Goal: Information Seeking & Learning: Learn about a topic

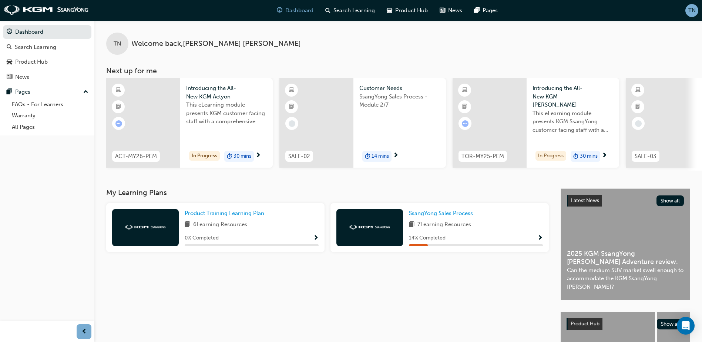
click at [188, 240] on span "0 % Completed" at bounding box center [202, 238] width 34 height 9
click at [216, 216] on span "Product Training Learning Plan" at bounding box center [225, 213] width 80 height 7
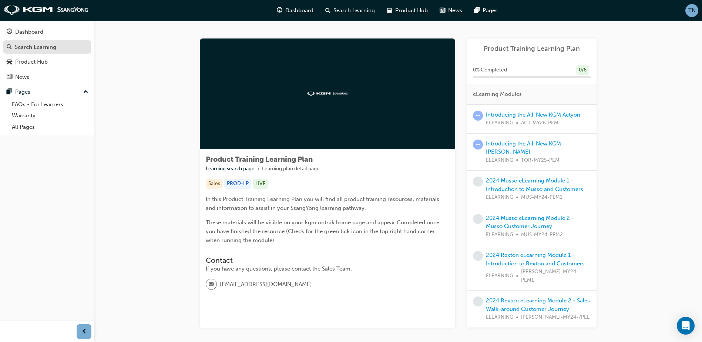
click at [36, 50] on div "Search Learning" at bounding box center [35, 47] width 41 height 9
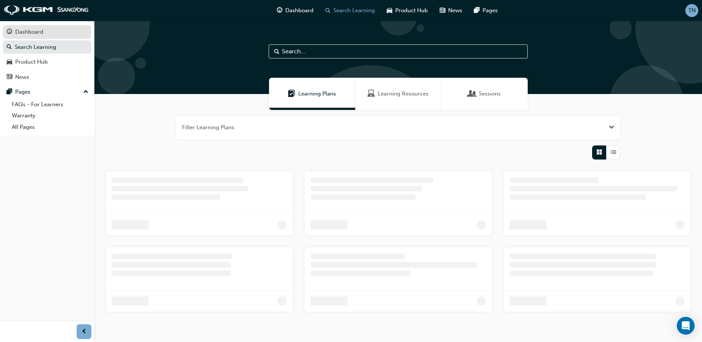
click at [43, 33] on div "Dashboard" at bounding box center [47, 31] width 81 height 9
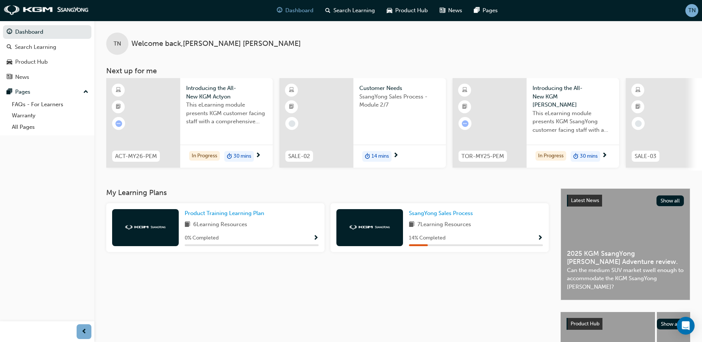
click at [234, 155] on span "30 mins" at bounding box center [242, 156] width 18 height 9
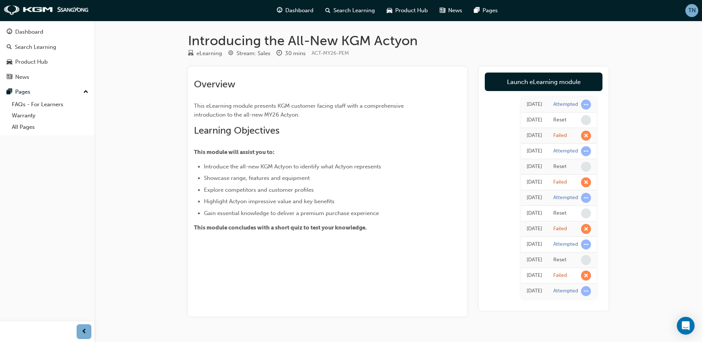
scroll to position [17, 0]
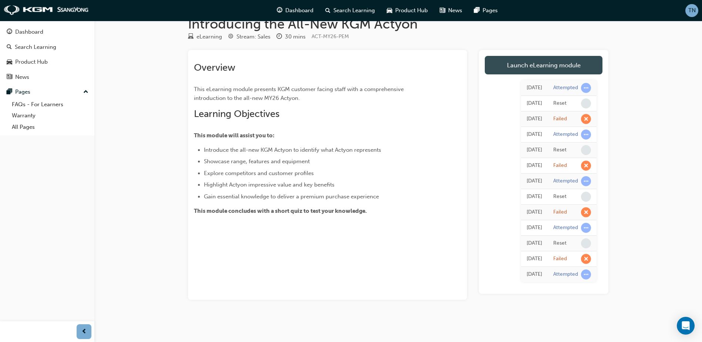
click at [562, 56] on link "Launch eLearning module" at bounding box center [544, 65] width 118 height 18
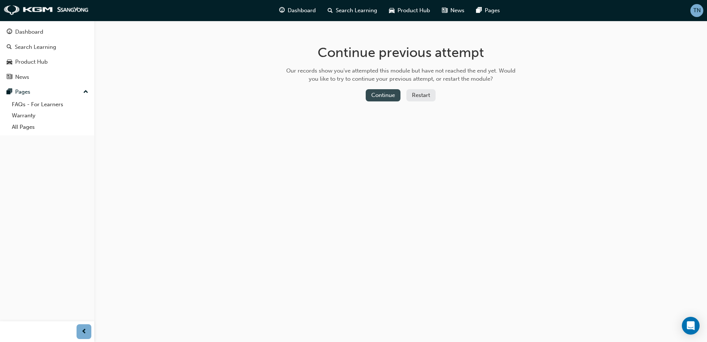
click at [388, 97] on button "Continue" at bounding box center [383, 95] width 35 height 12
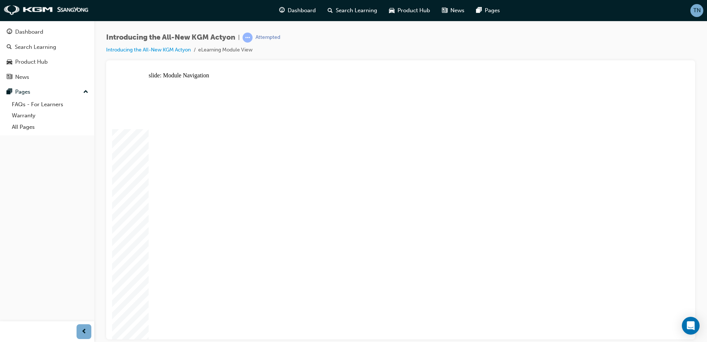
drag, startPoint x: 635, startPoint y: 80, endPoint x: 630, endPoint y: 90, distance: 11.8
click at [664, 91] on div "slide: Content Rectangle WELCOME TO ACTYON arrow_white.png arrow_white.png play…" at bounding box center [400, 205] width 577 height 267
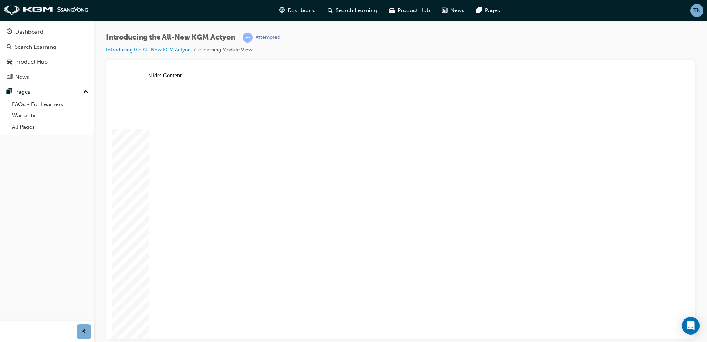
drag, startPoint x: 392, startPoint y: 188, endPoint x: 385, endPoint y: 190, distance: 6.7
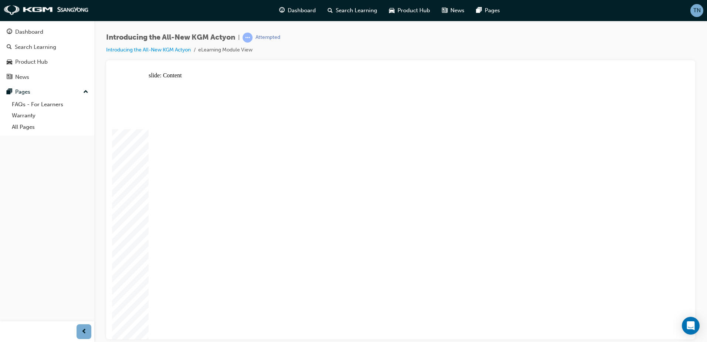
drag, startPoint x: 630, startPoint y: 77, endPoint x: 631, endPoint y: 83, distance: 6.3
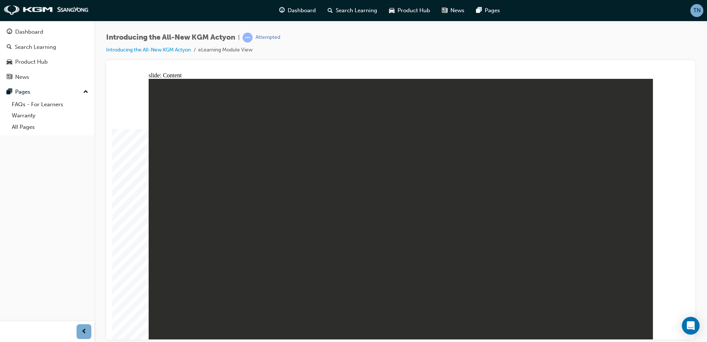
drag, startPoint x: 624, startPoint y: 120, endPoint x: 628, endPoint y: 113, distance: 8.5
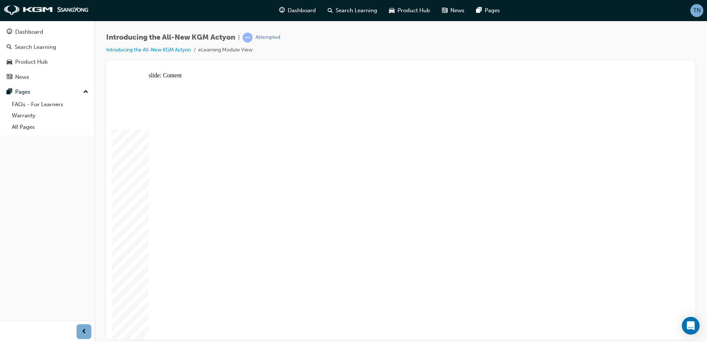
drag, startPoint x: 259, startPoint y: 230, endPoint x: 236, endPoint y: 231, distance: 23.3
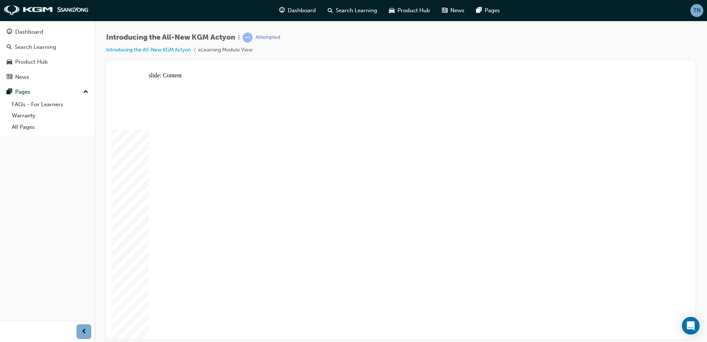
drag, startPoint x: 584, startPoint y: 201, endPoint x: 585, endPoint y: 217, distance: 16.3
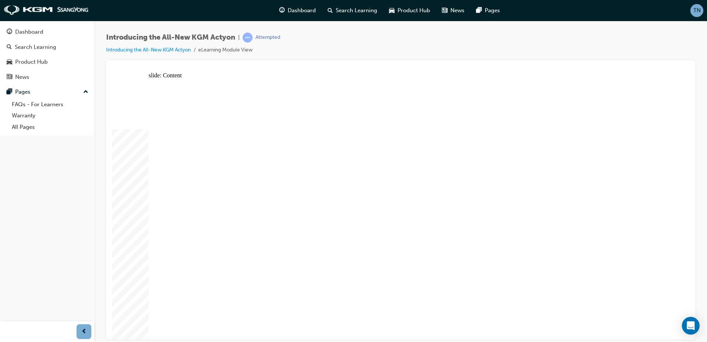
drag, startPoint x: 287, startPoint y: 138, endPoint x: 284, endPoint y: 149, distance: 11.4
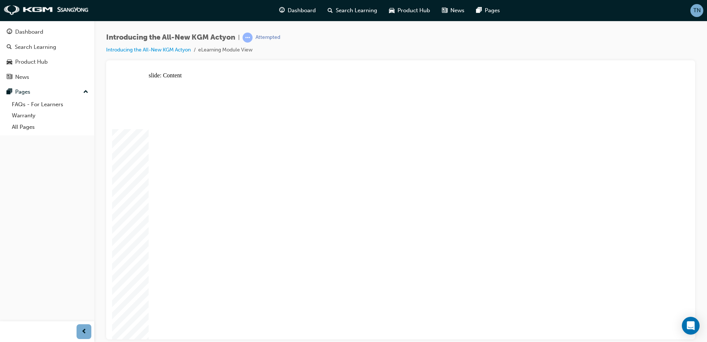
drag, startPoint x: 413, startPoint y: 75, endPoint x: 416, endPoint y: 82, distance: 8.1
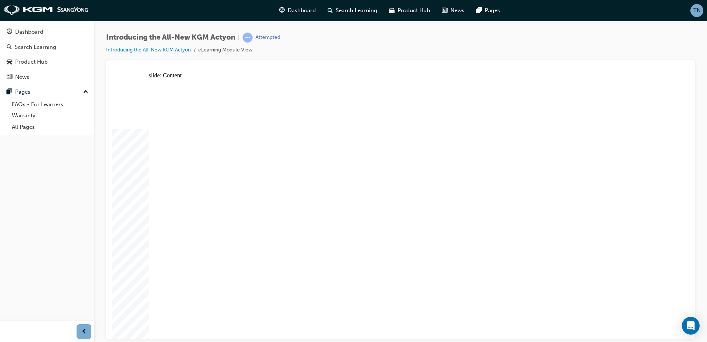
drag, startPoint x: 475, startPoint y: 141, endPoint x: 463, endPoint y: 139, distance: 12.3
drag, startPoint x: 348, startPoint y: 229, endPoint x: 339, endPoint y: 230, distance: 8.9
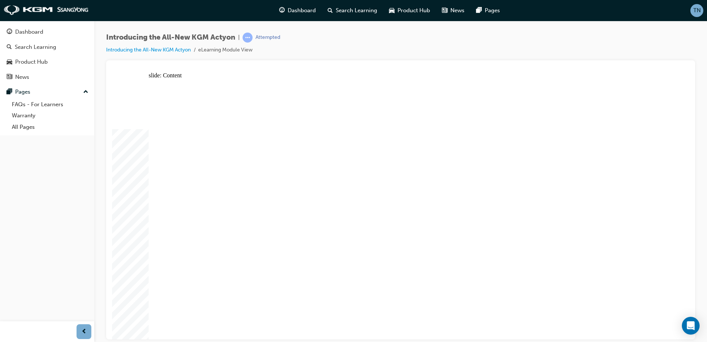
drag, startPoint x: 422, startPoint y: 111, endPoint x: 420, endPoint y: 103, distance: 8.4
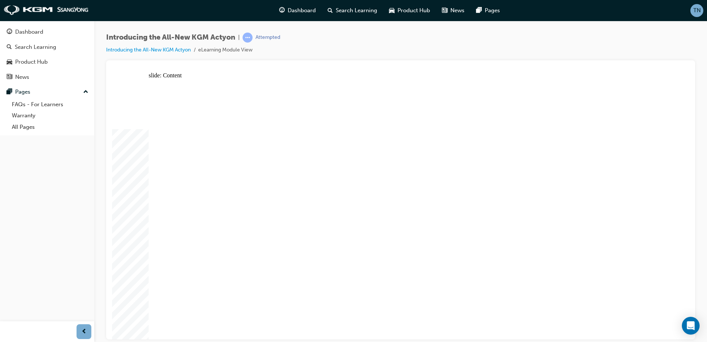
drag, startPoint x: 435, startPoint y: 149, endPoint x: 355, endPoint y: 148, distance: 79.9
drag, startPoint x: 538, startPoint y: 273, endPoint x: 563, endPoint y: 297, distance: 35.3
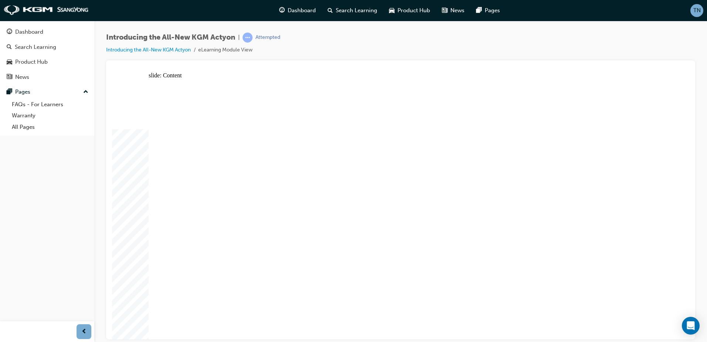
drag, startPoint x: 200, startPoint y: 196, endPoint x: 225, endPoint y: 166, distance: 38.8
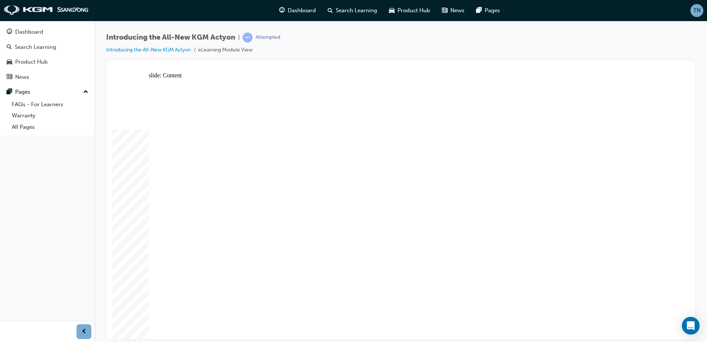
radio input "true"
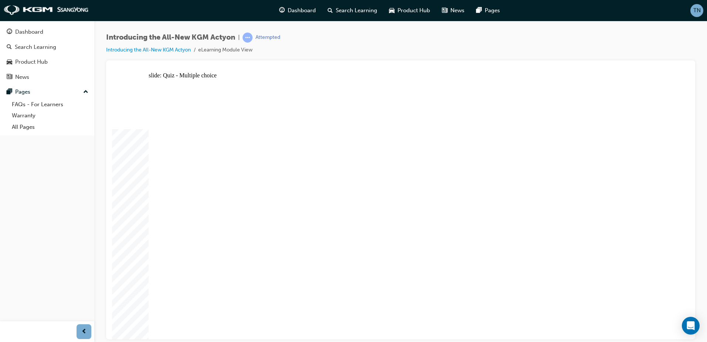
radio input "true"
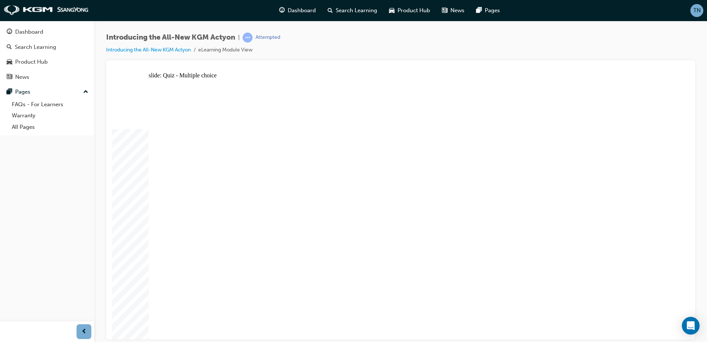
radio input "true"
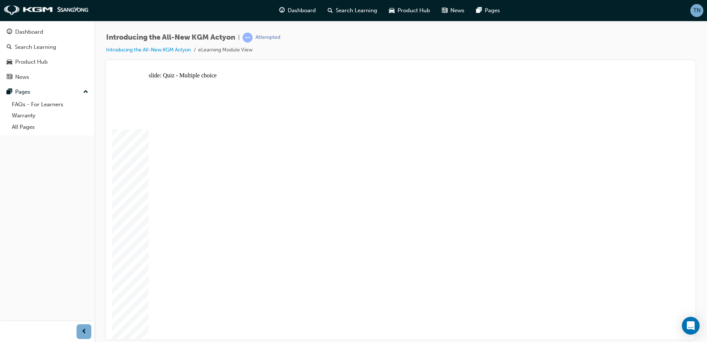
radio input "false"
radio input "true"
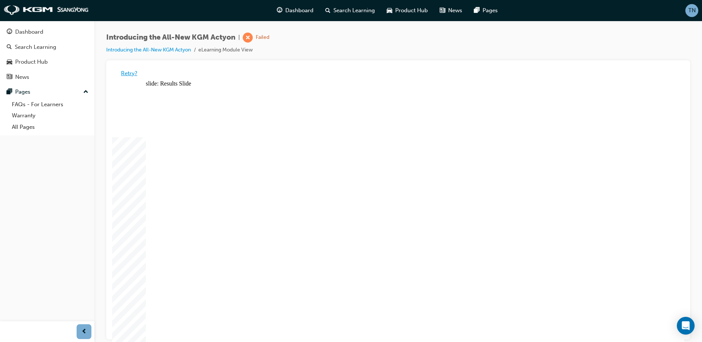
click at [136, 71] on button "Retry?" at bounding box center [129, 73] width 16 height 9
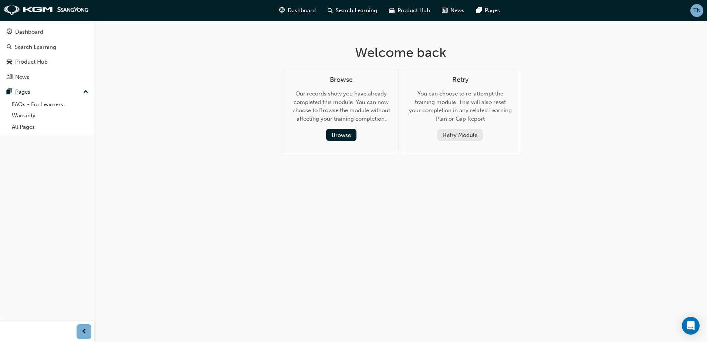
click at [441, 131] on button "Retry Module" at bounding box center [460, 135] width 45 height 12
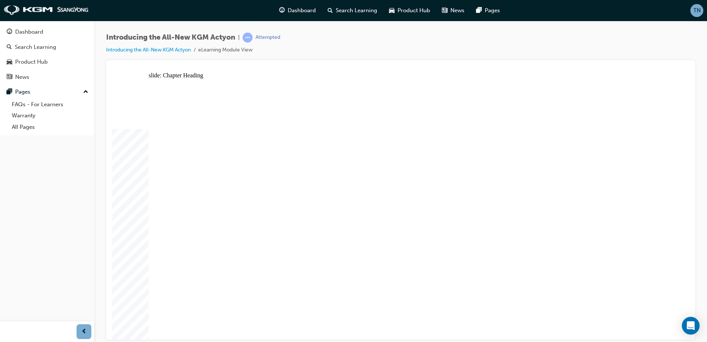
drag, startPoint x: 141, startPoint y: 122, endPoint x: 625, endPoint y: 87, distance: 485.1
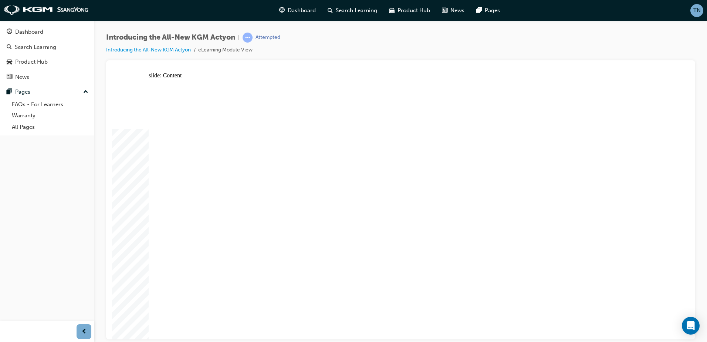
click at [359, 48] on div "Introducing the All-New KGM Actyon | Attempted Introducing the All-New KGM Acty…" at bounding box center [400, 47] width 589 height 28
drag, startPoint x: 226, startPoint y: 208, endPoint x: 313, endPoint y: 236, distance: 91.9
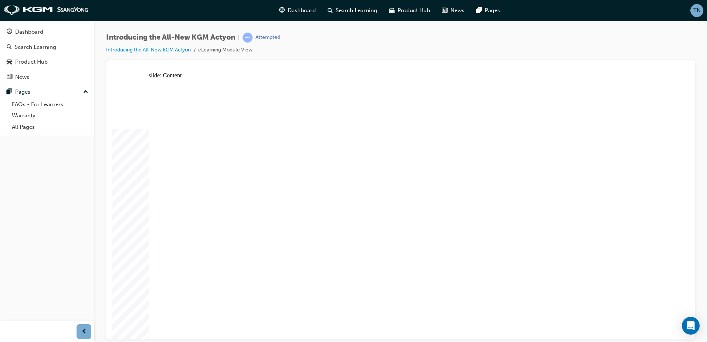
drag, startPoint x: 320, startPoint y: 243, endPoint x: 431, endPoint y: 256, distance: 111.4
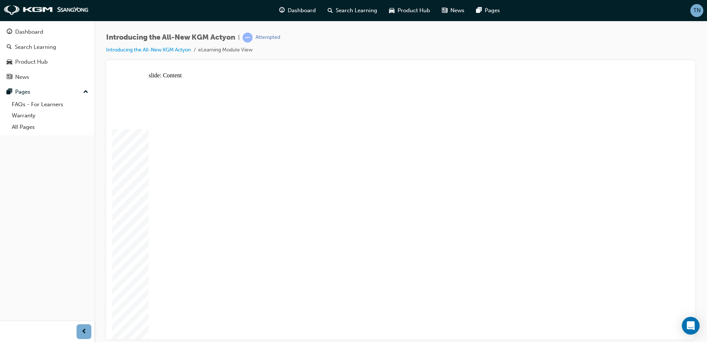
drag, startPoint x: 258, startPoint y: 268, endPoint x: 259, endPoint y: 274, distance: 6.4
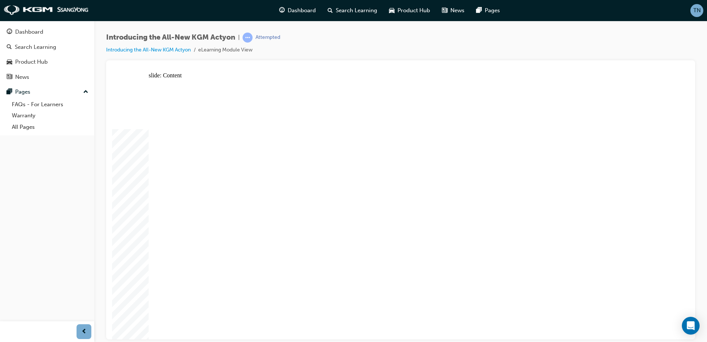
drag, startPoint x: 246, startPoint y: 141, endPoint x: 167, endPoint y: 142, distance: 78.4
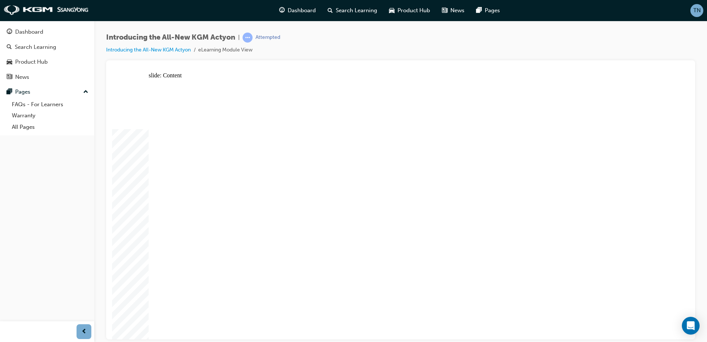
drag, startPoint x: 203, startPoint y: 215, endPoint x: 203, endPoint y: 220, distance: 4.4
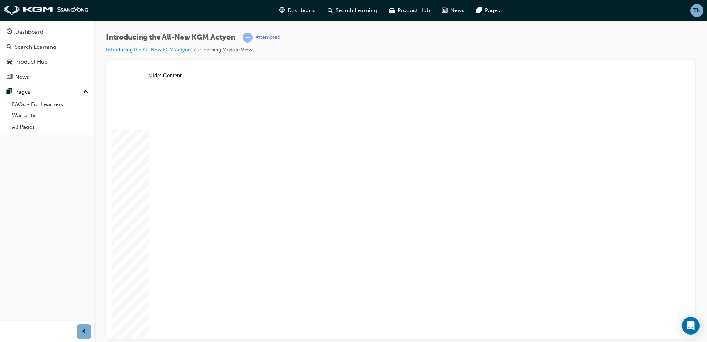
drag, startPoint x: 424, startPoint y: 259, endPoint x: 432, endPoint y: 258, distance: 8.2
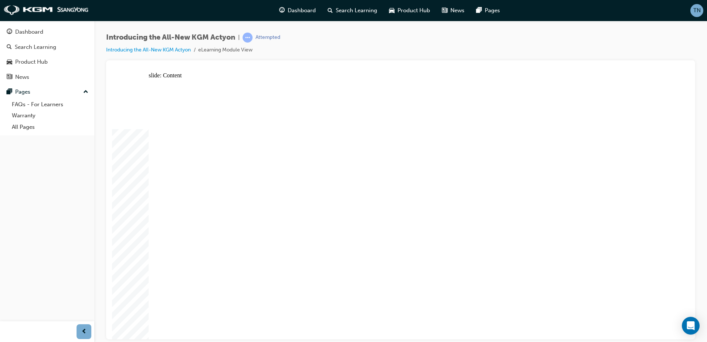
drag, startPoint x: 404, startPoint y: 215, endPoint x: 268, endPoint y: 181, distance: 140.3
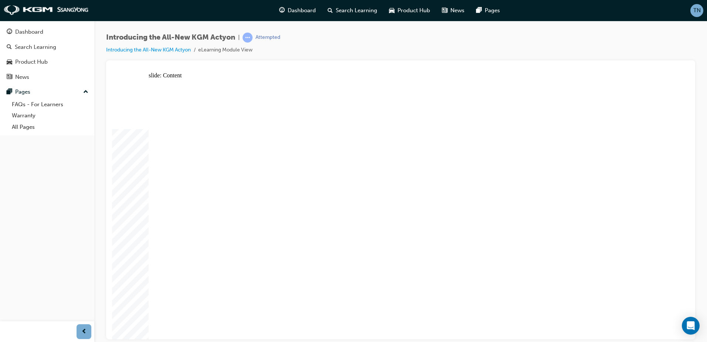
drag, startPoint x: 394, startPoint y: 167, endPoint x: 391, endPoint y: 163, distance: 5.0
drag, startPoint x: 416, startPoint y: 153, endPoint x: 412, endPoint y: 161, distance: 8.4
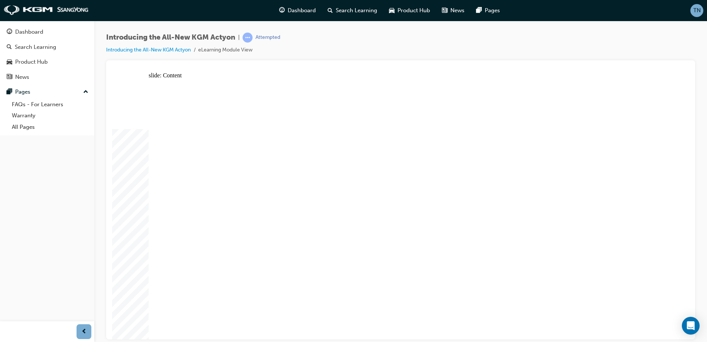
drag, startPoint x: 501, startPoint y: 153, endPoint x: 436, endPoint y: 169, distance: 66.9
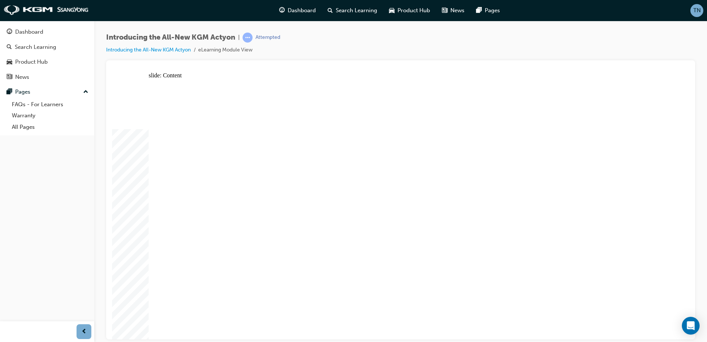
radio input "true"
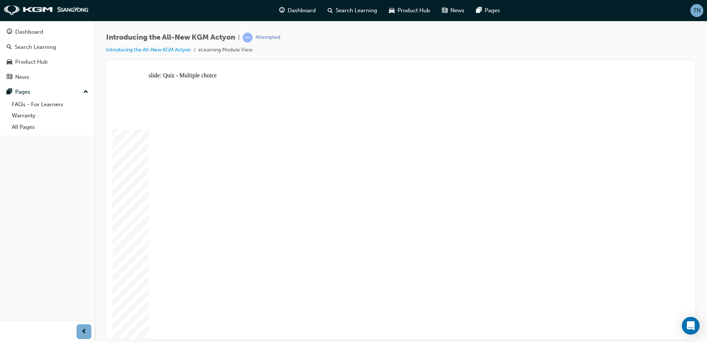
drag, startPoint x: 468, startPoint y: 170, endPoint x: 467, endPoint y: 158, distance: 11.5
radio input "true"
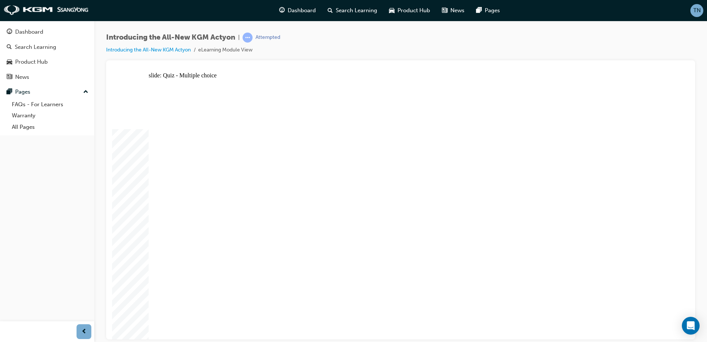
radio input "true"
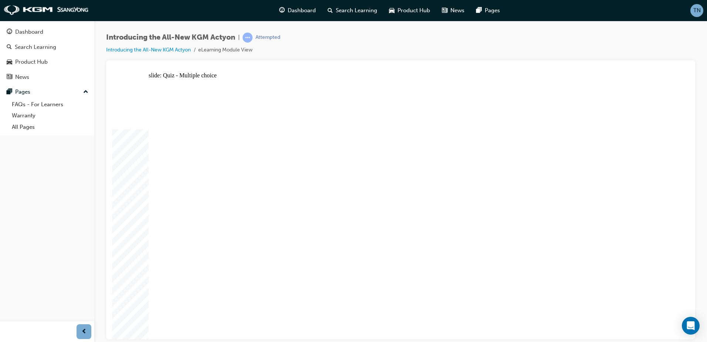
radio input "true"
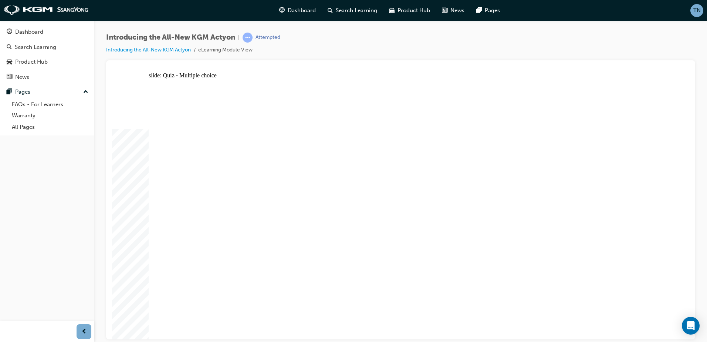
radio input "true"
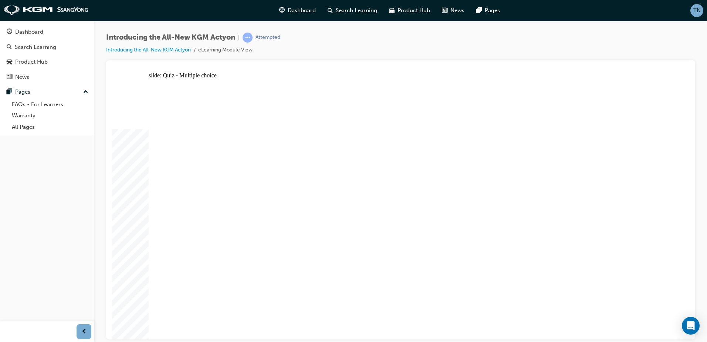
radio input "true"
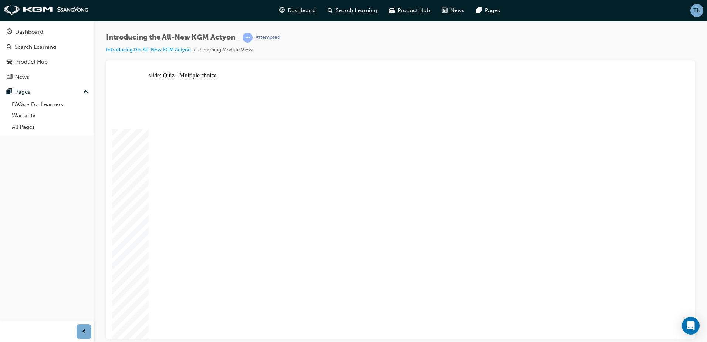
radio input "true"
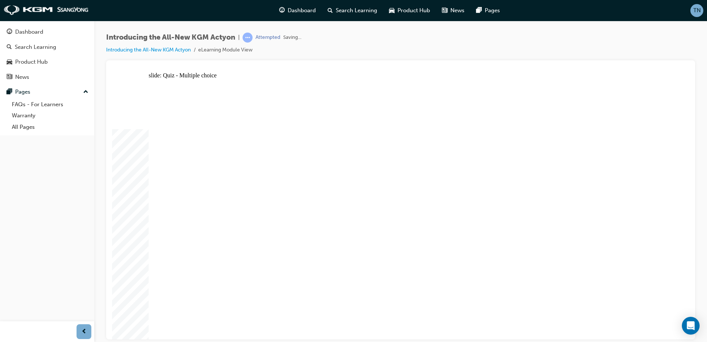
radio input "true"
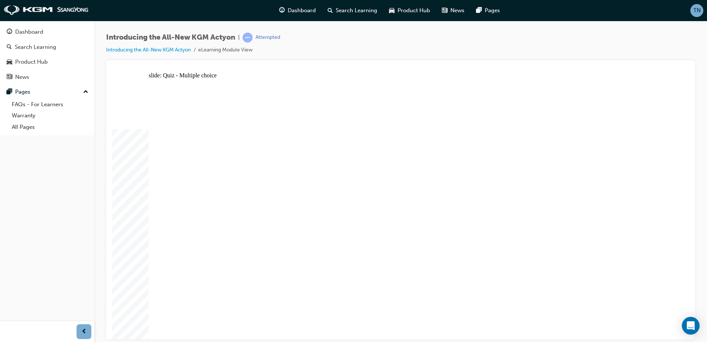
radio input "true"
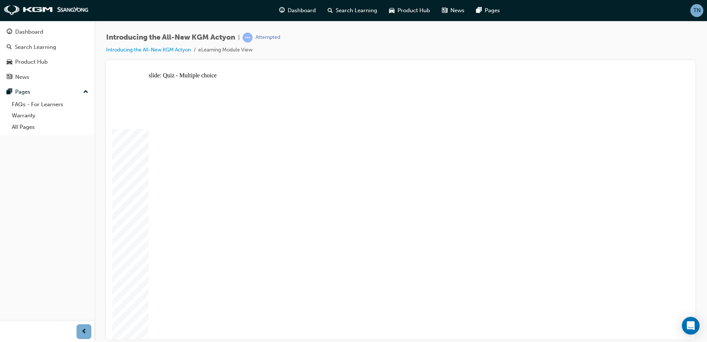
radio input "true"
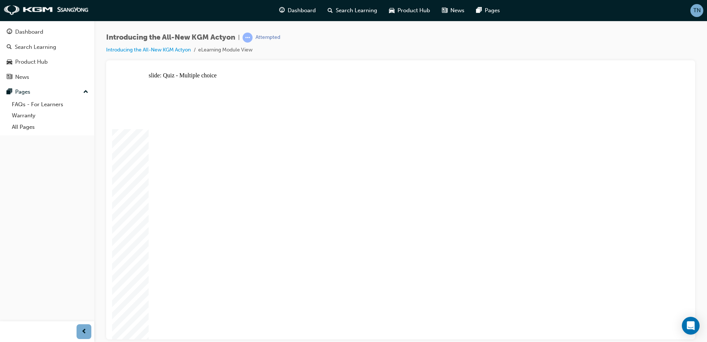
radio input "true"
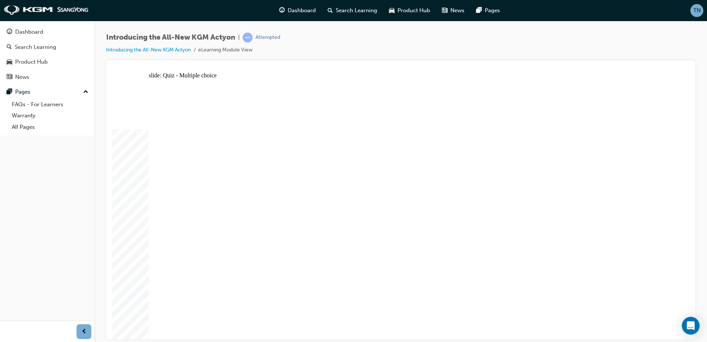
radio input "true"
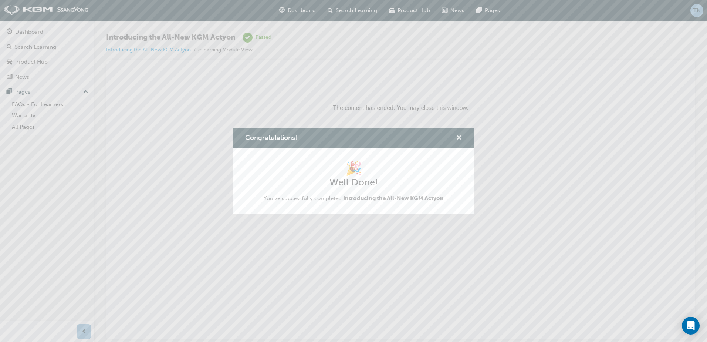
click at [458, 135] on span "cross-icon" at bounding box center [459, 138] width 6 height 7
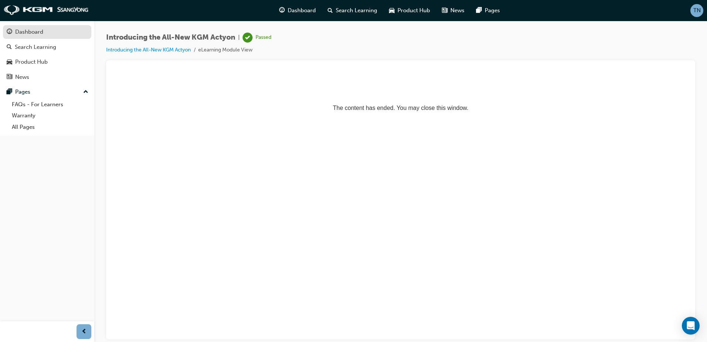
click at [51, 35] on div "Dashboard" at bounding box center [47, 31] width 81 height 9
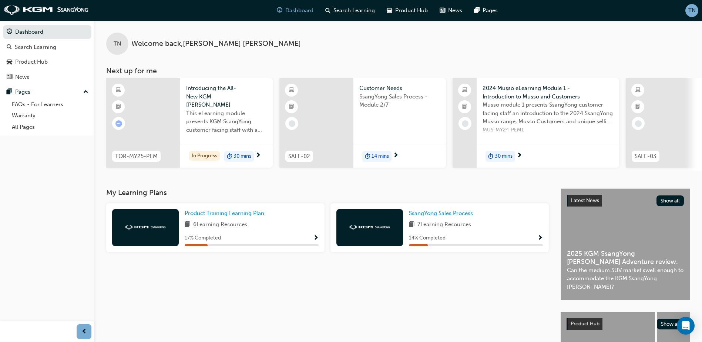
click at [164, 147] on div "TOR-MY25-PEM" at bounding box center [136, 156] width 60 height 23
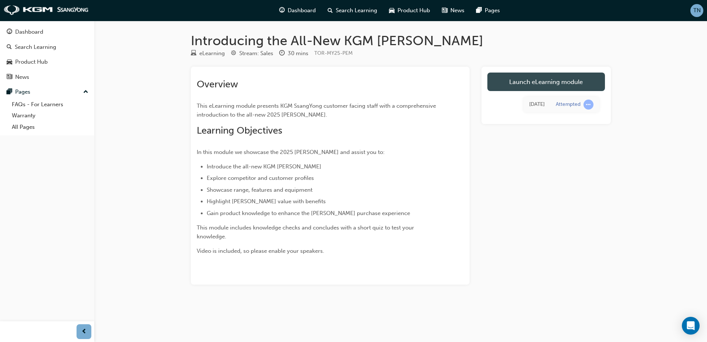
click at [525, 84] on link "Launch eLearning module" at bounding box center [547, 81] width 118 height 18
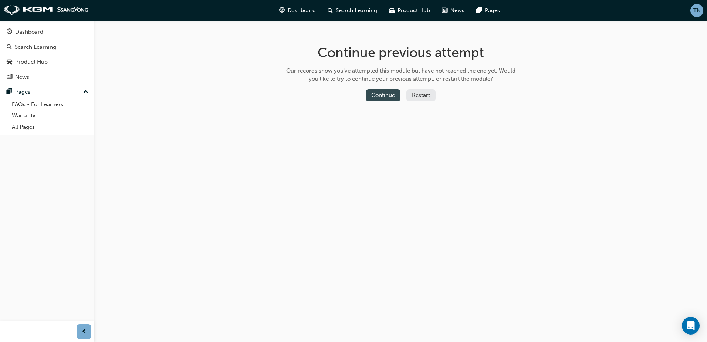
click at [379, 96] on button "Continue" at bounding box center [383, 95] width 35 height 12
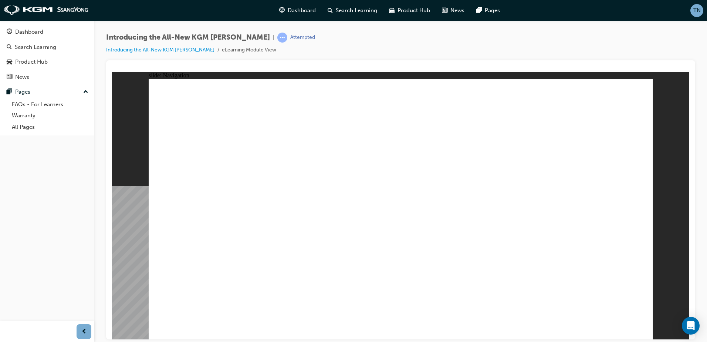
drag, startPoint x: 639, startPoint y: 327, endPoint x: 806, endPoint y: 372, distance: 173.3
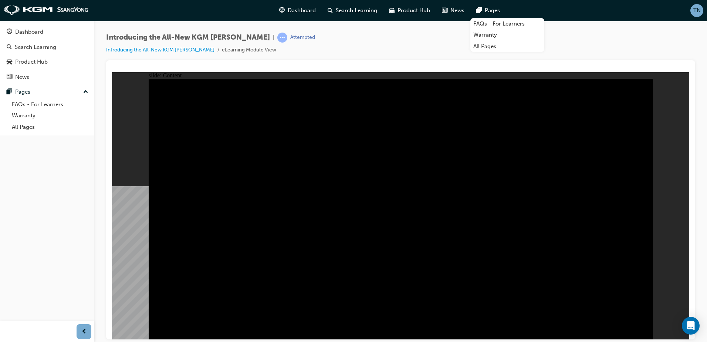
drag, startPoint x: 112, startPoint y: 72, endPoint x: 215, endPoint y: 242, distance: 198.6
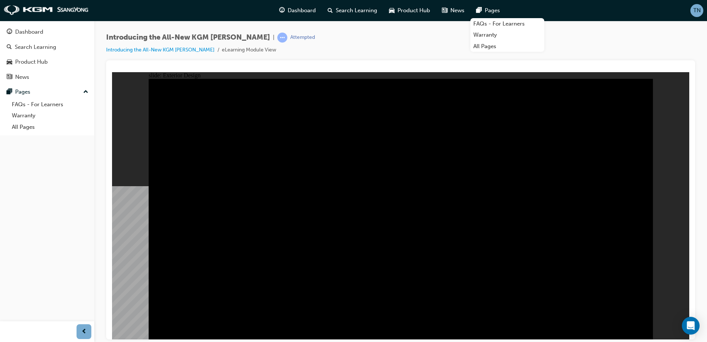
drag, startPoint x: 639, startPoint y: 81, endPoint x: 645, endPoint y: 94, distance: 13.9
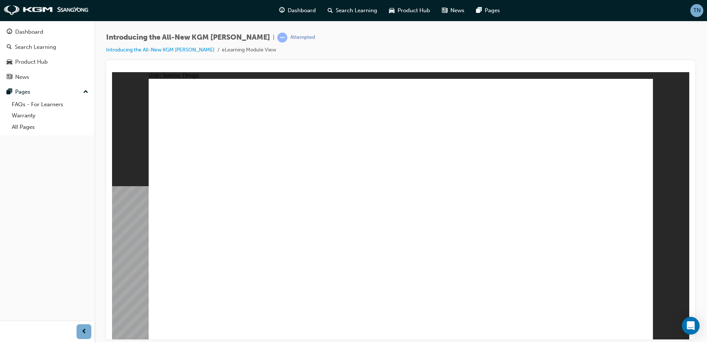
drag, startPoint x: 216, startPoint y: 266, endPoint x: 223, endPoint y: 276, distance: 13.2
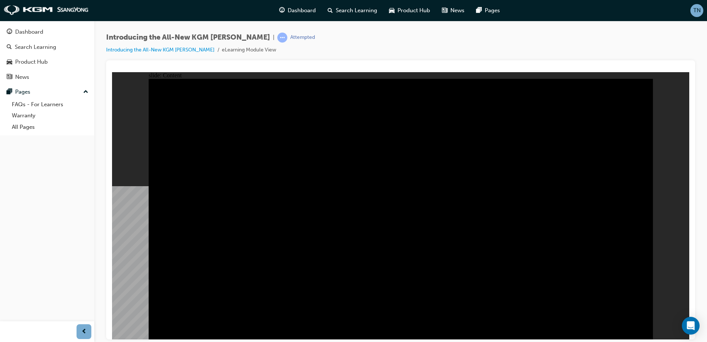
drag, startPoint x: 606, startPoint y: 321, endPoint x: 613, endPoint y: 328, distance: 10.5
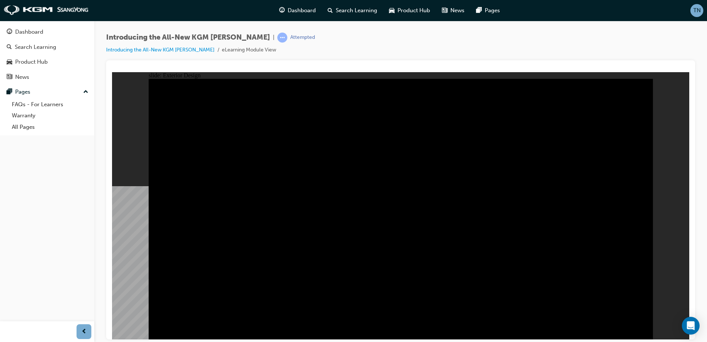
drag, startPoint x: 205, startPoint y: 227, endPoint x: 350, endPoint y: 227, distance: 145.0
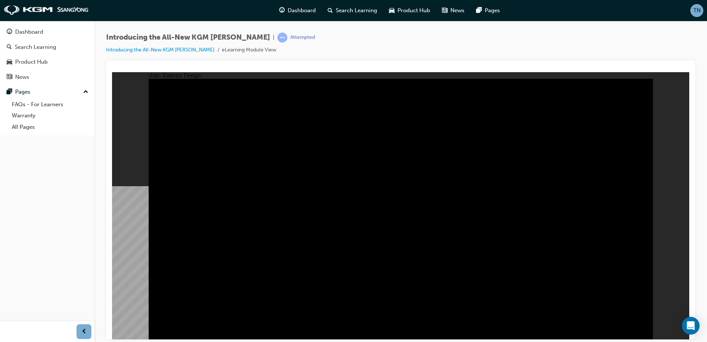
drag, startPoint x: 228, startPoint y: 252, endPoint x: 225, endPoint y: 256, distance: 5.3
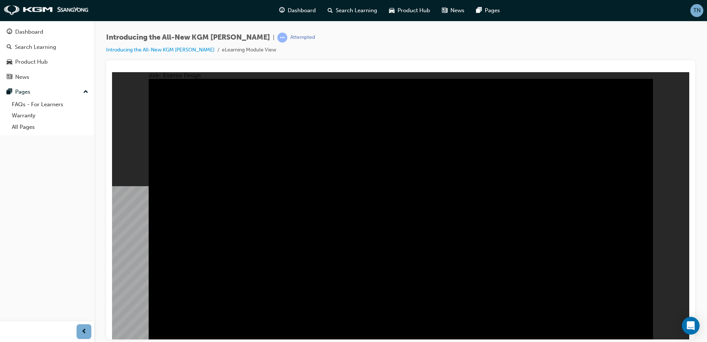
drag, startPoint x: 167, startPoint y: 237, endPoint x: 164, endPoint y: 231, distance: 7.1
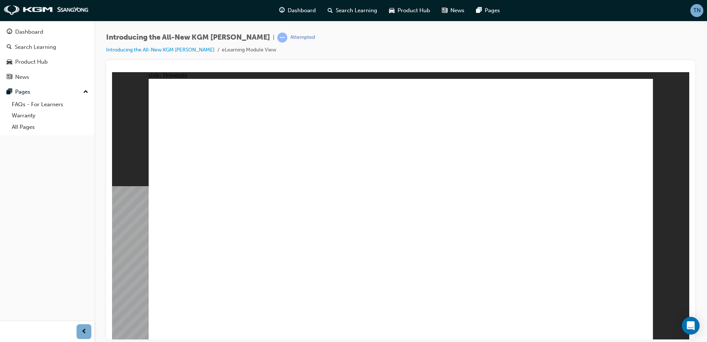
drag, startPoint x: 459, startPoint y: 129, endPoint x: 565, endPoint y: 190, distance: 121.4
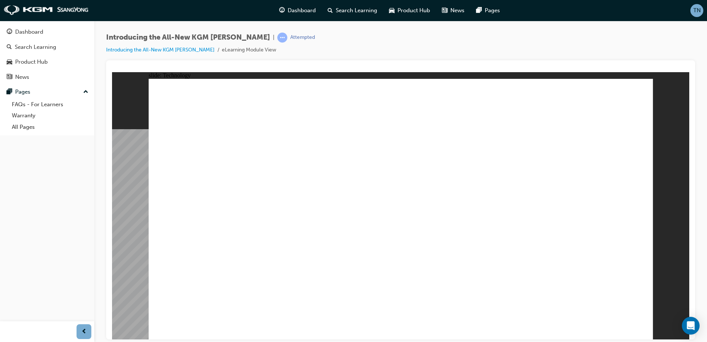
drag, startPoint x: 600, startPoint y: 119, endPoint x: 529, endPoint y: 130, distance: 71.9
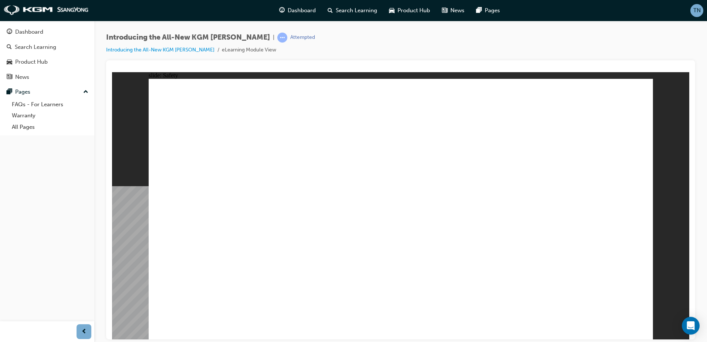
drag, startPoint x: 415, startPoint y: 151, endPoint x: 483, endPoint y: 149, distance: 68.1
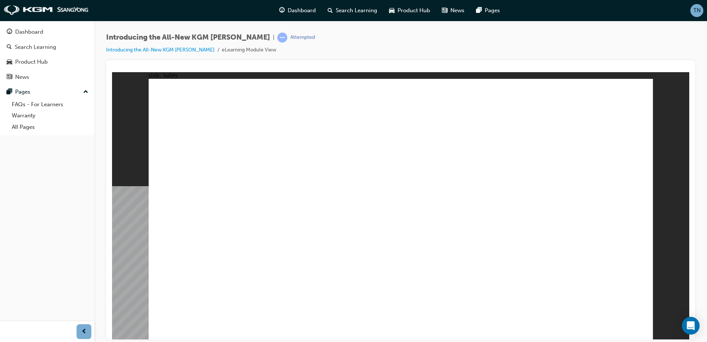
drag, startPoint x: 365, startPoint y: 280, endPoint x: 426, endPoint y: 283, distance: 60.8
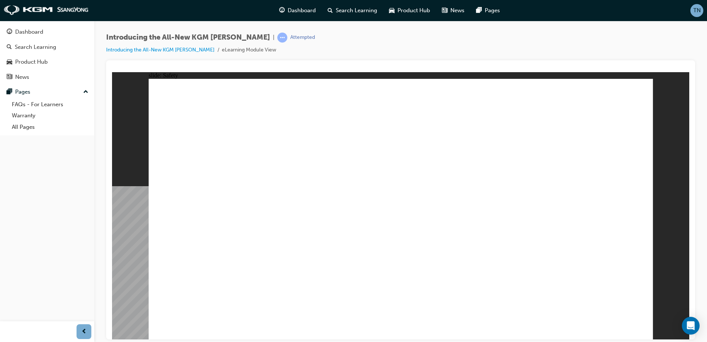
drag, startPoint x: 457, startPoint y: 283, endPoint x: 576, endPoint y: 285, distance: 119.5
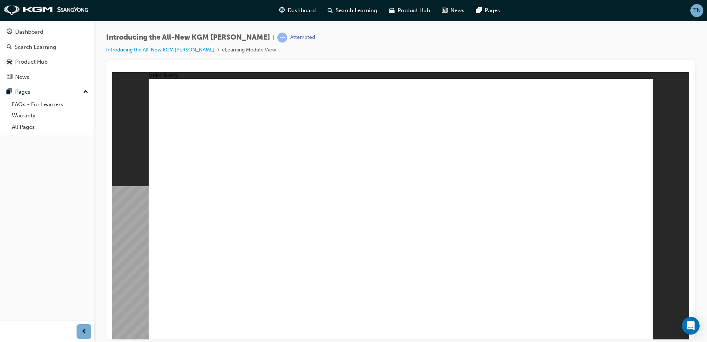
drag, startPoint x: 435, startPoint y: 217, endPoint x: 435, endPoint y: 223, distance: 6.7
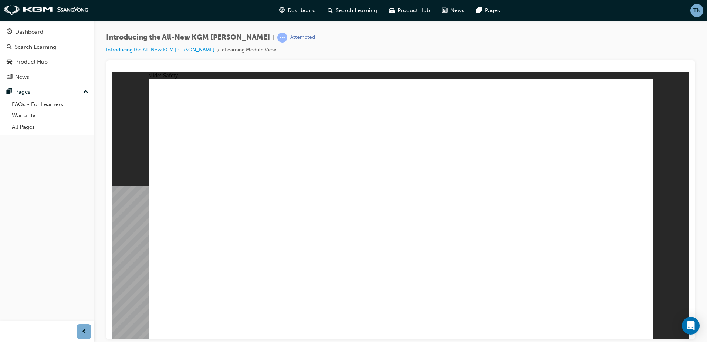
drag, startPoint x: 418, startPoint y: 251, endPoint x: 401, endPoint y: 249, distance: 17.5
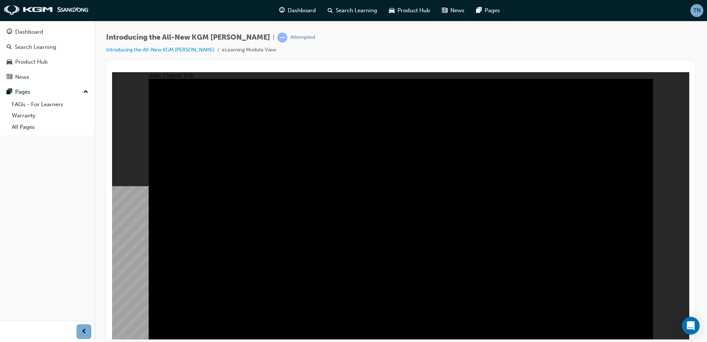
drag, startPoint x: 633, startPoint y: 321, endPoint x: 637, endPoint y: 324, distance: 4.7
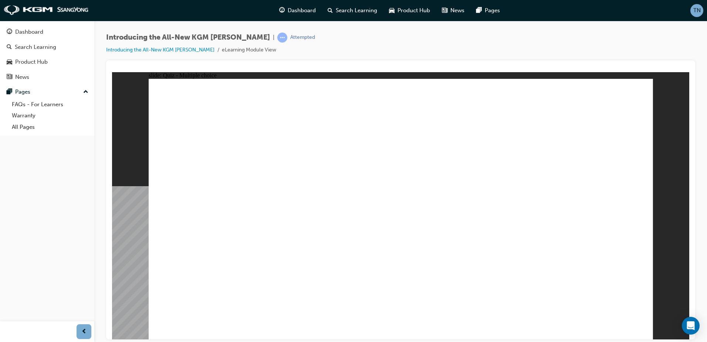
radio input "true"
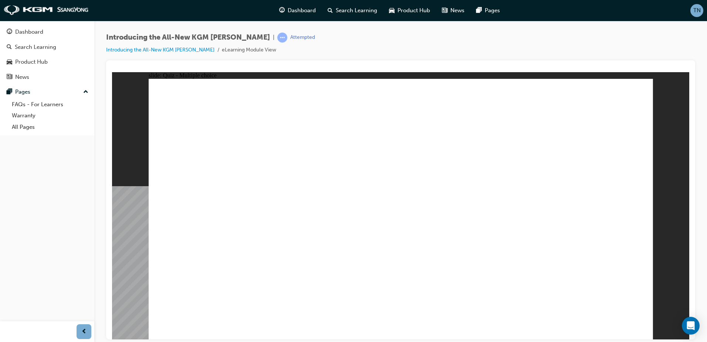
radio input "true"
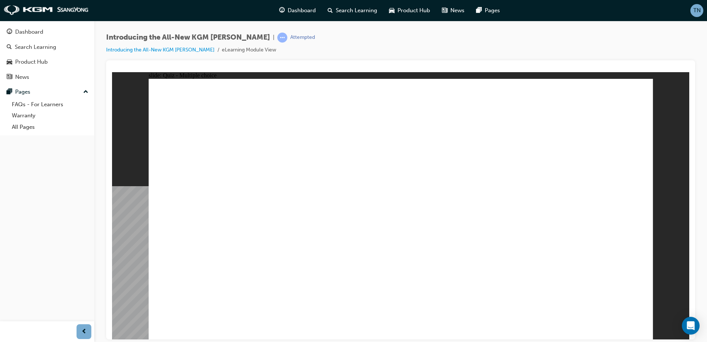
radio input "false"
radio input "true"
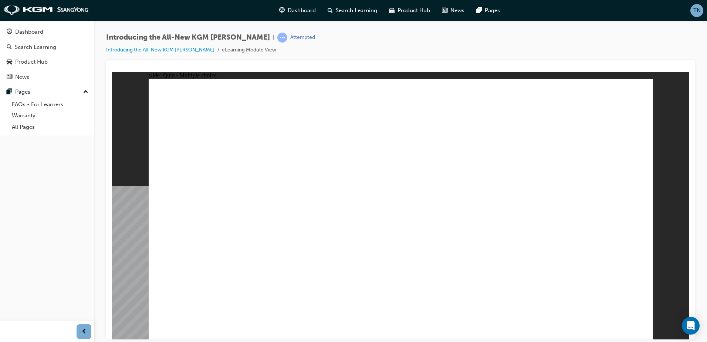
radio input "false"
radio input "true"
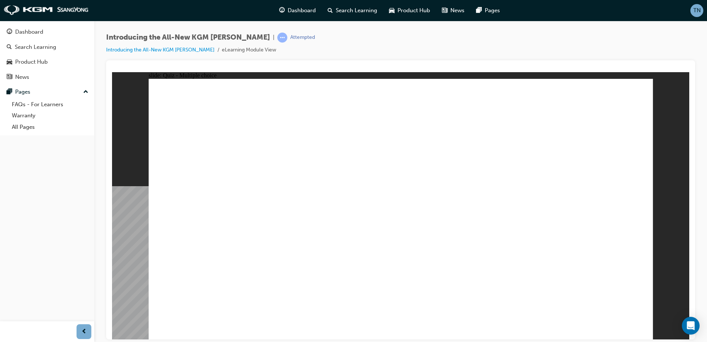
radio input "true"
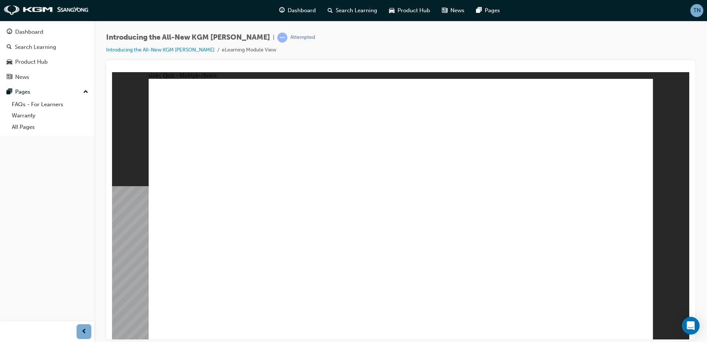
radio input "true"
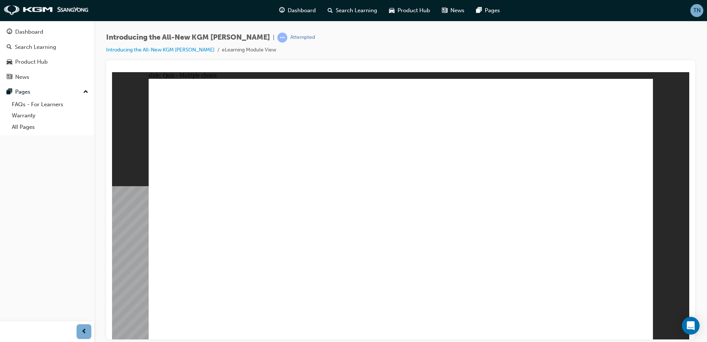
radio input "true"
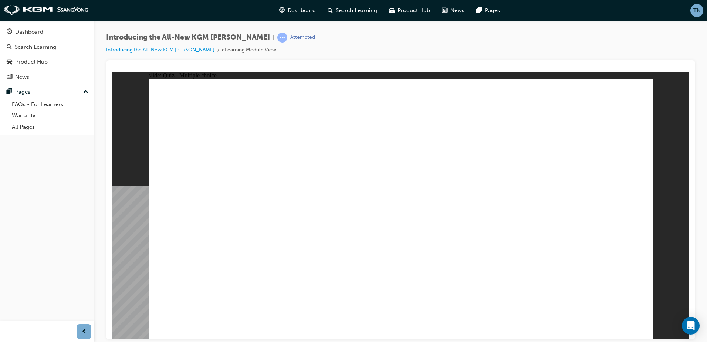
radio input "false"
radio input "true"
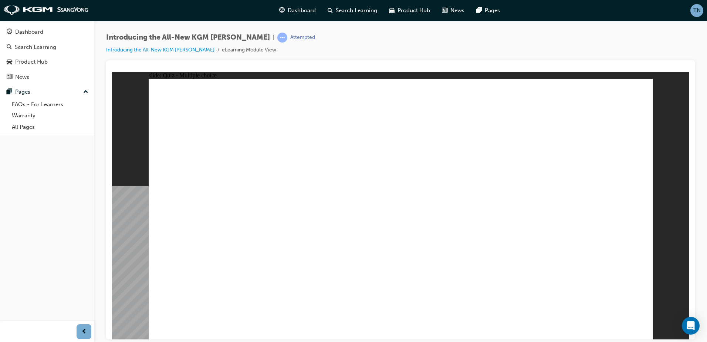
radio input "true"
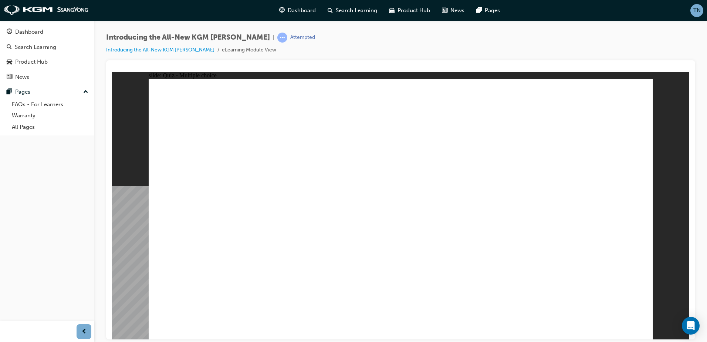
radio input "true"
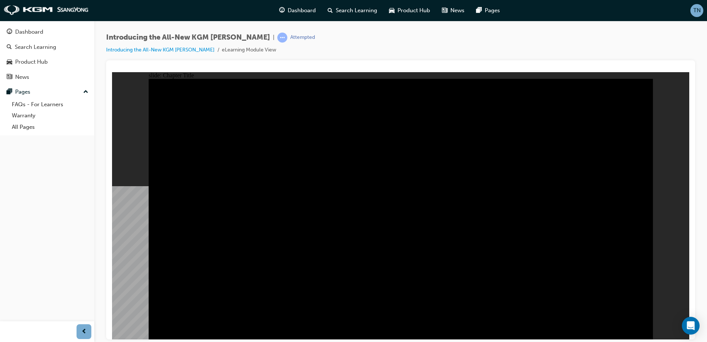
drag, startPoint x: 377, startPoint y: 266, endPoint x: 592, endPoint y: 327, distance: 223.6
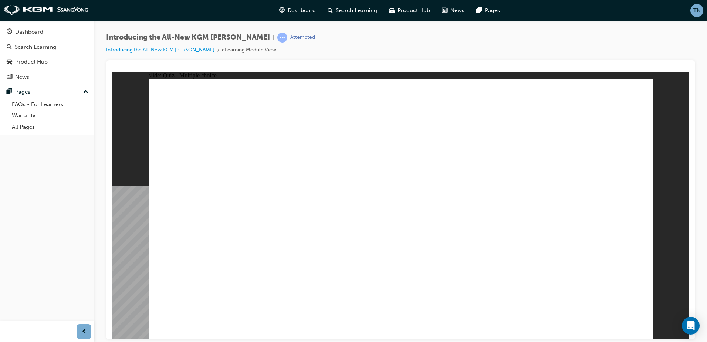
radio input "true"
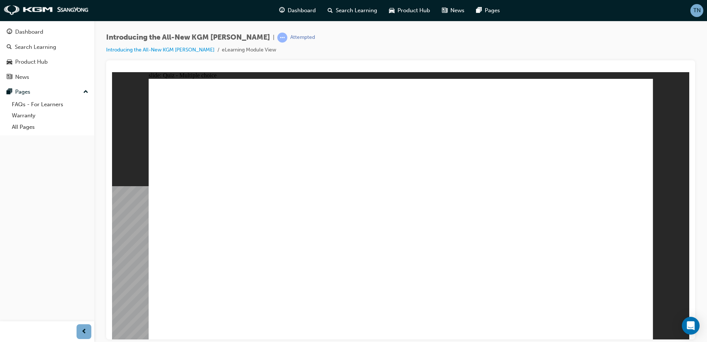
radio input "true"
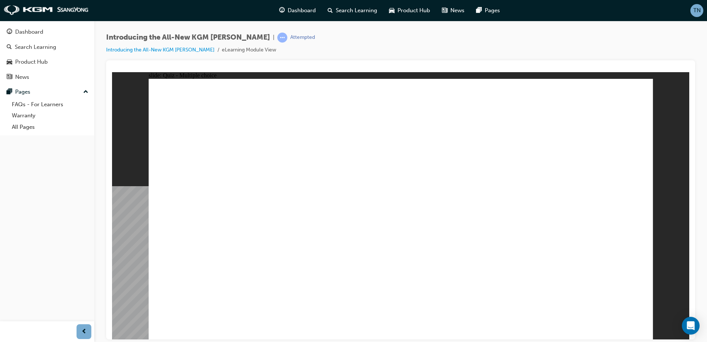
radio input "true"
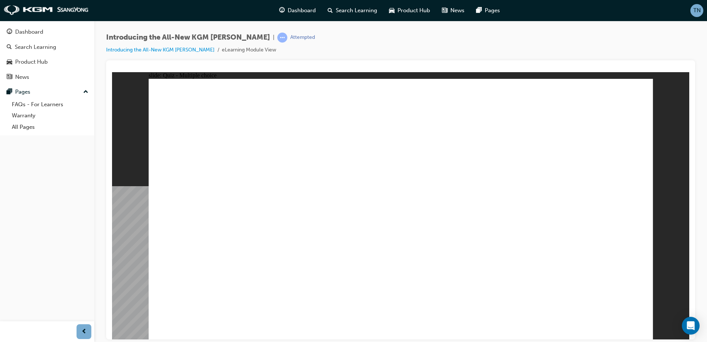
radio input "true"
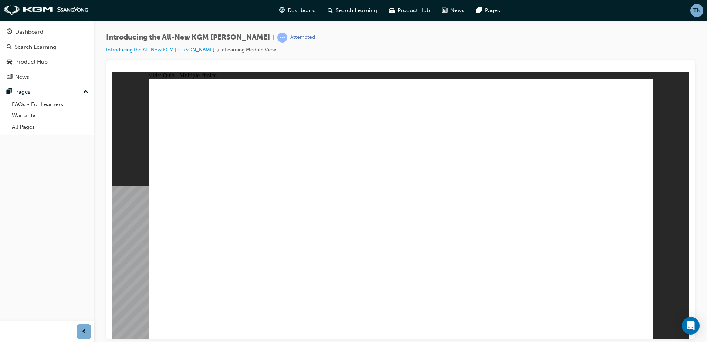
radio input "true"
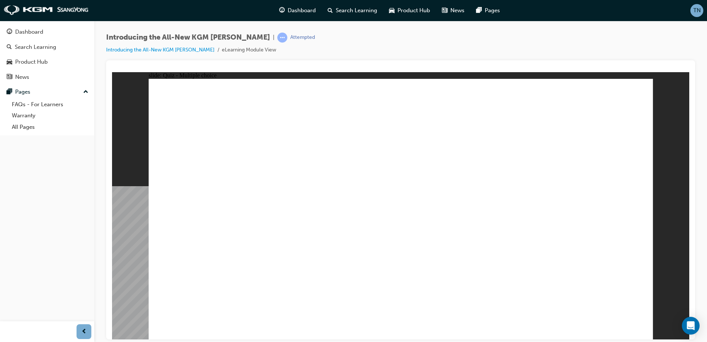
radio input "true"
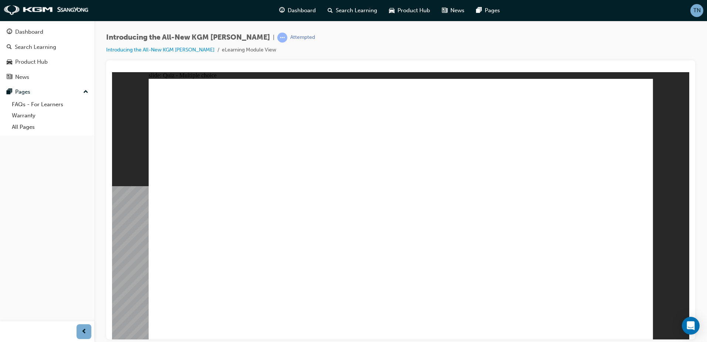
radio input "true"
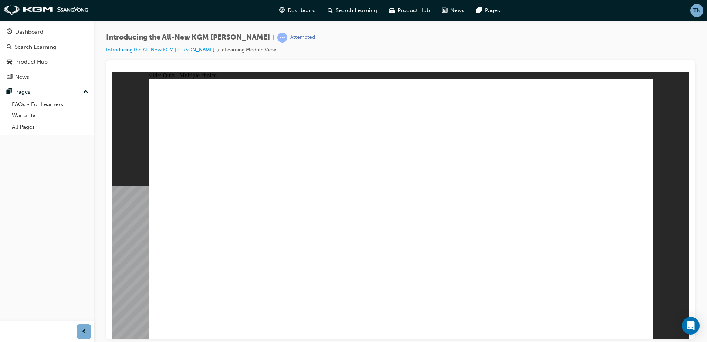
radio input "true"
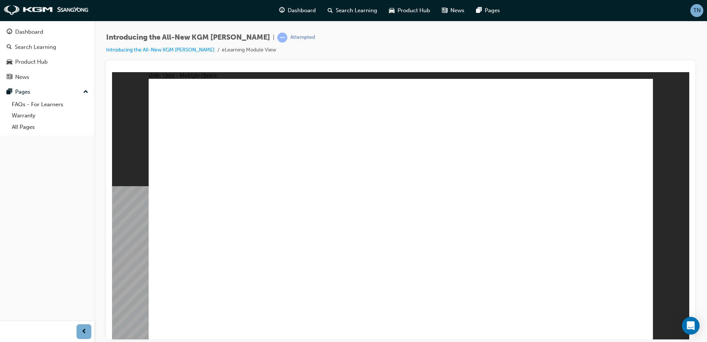
radio input "true"
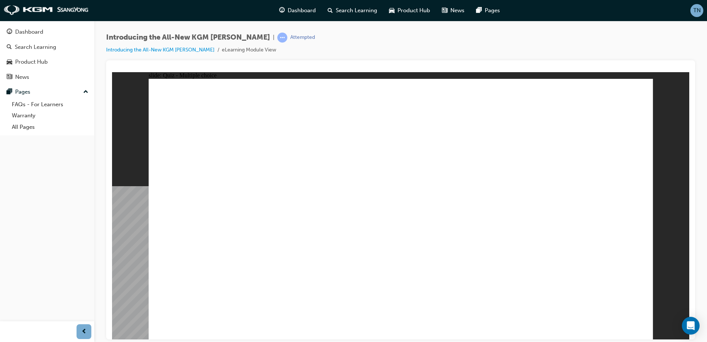
radio input "true"
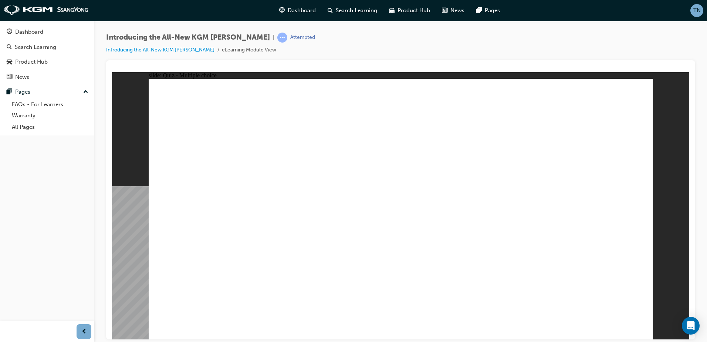
radio input "true"
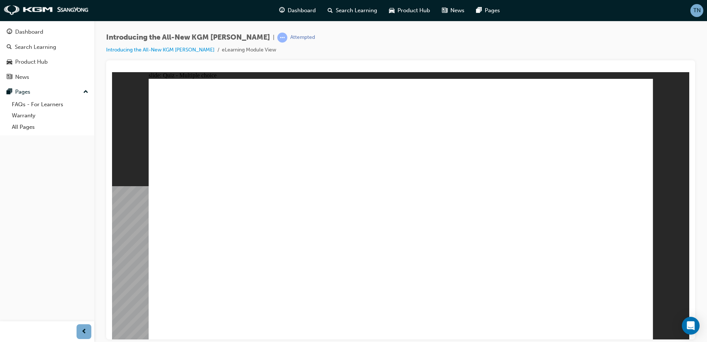
radio input "true"
drag, startPoint x: 358, startPoint y: 243, endPoint x: 354, endPoint y: 247, distance: 6.0
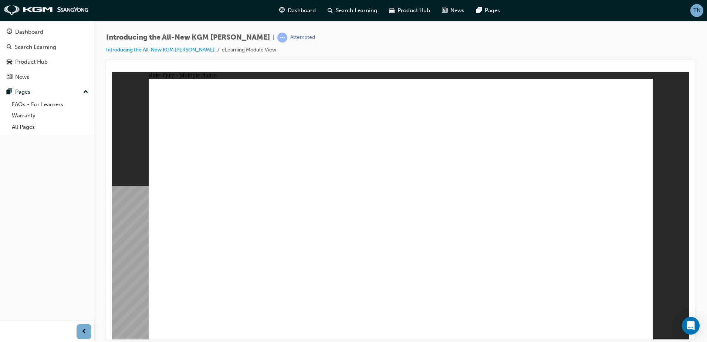
radio input "true"
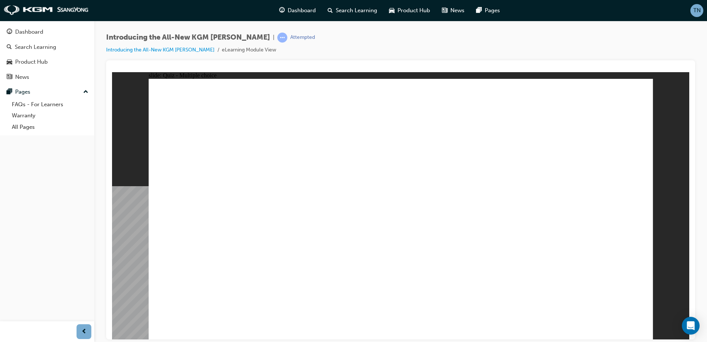
radio input "true"
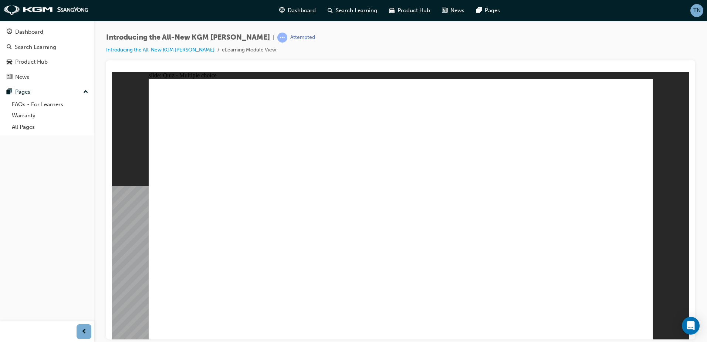
radio input "false"
radio input "true"
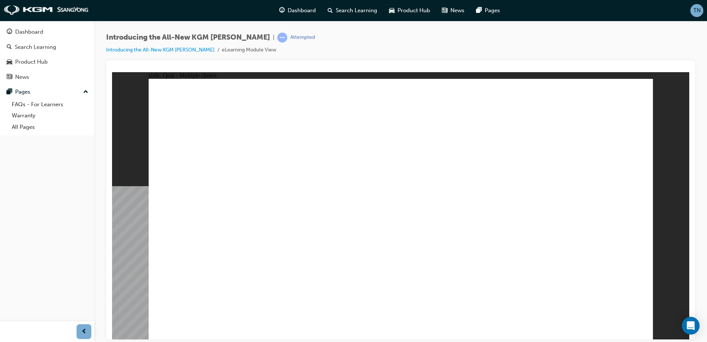
radio input "true"
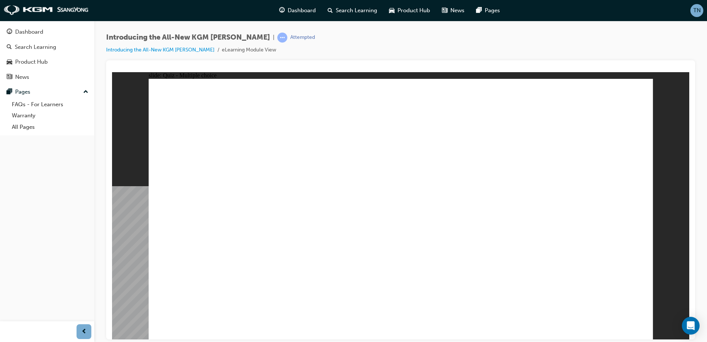
radio input "true"
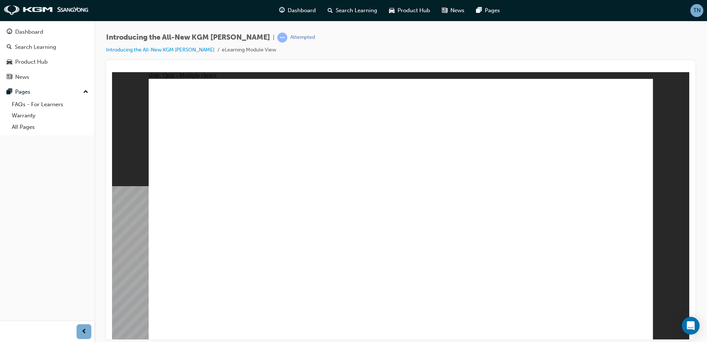
radio input "true"
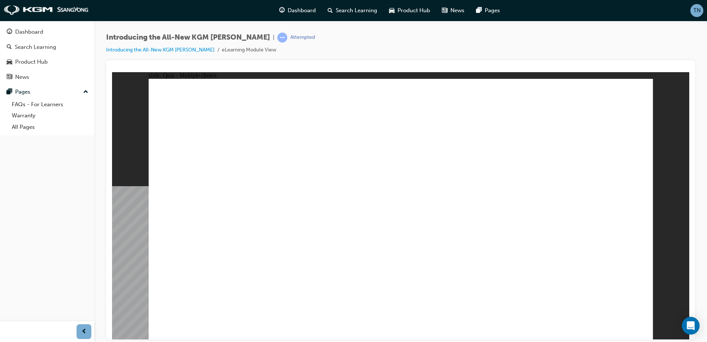
radio input "true"
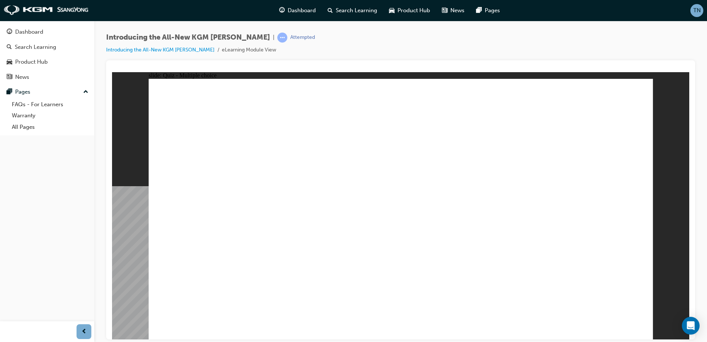
radio input "false"
radio input "true"
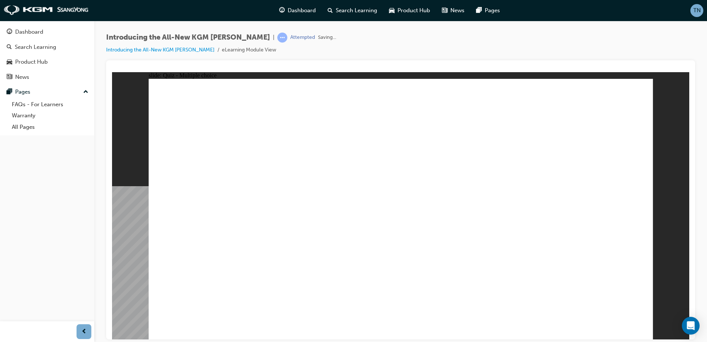
radio input "true"
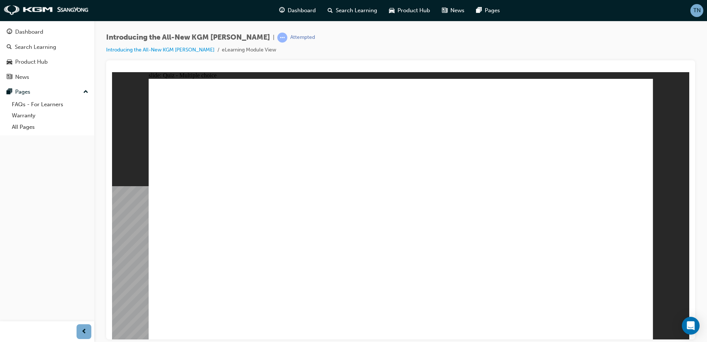
radio input "true"
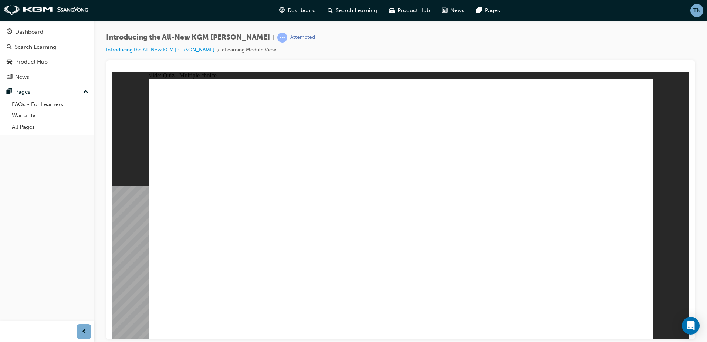
radio input "true"
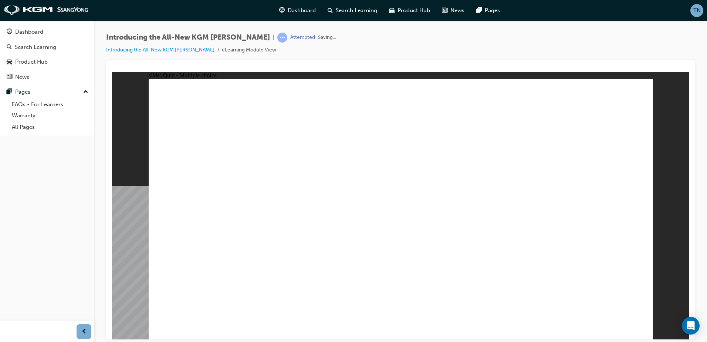
radio input "true"
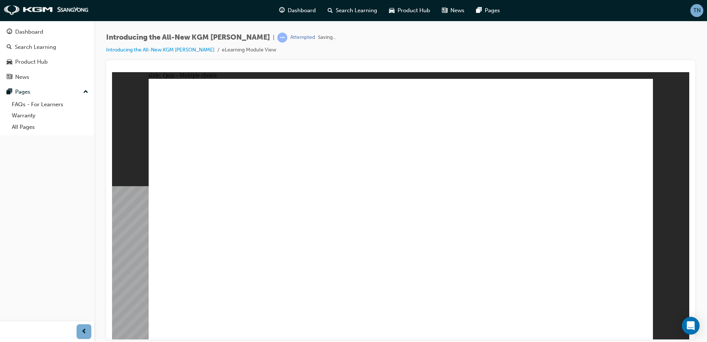
radio input "true"
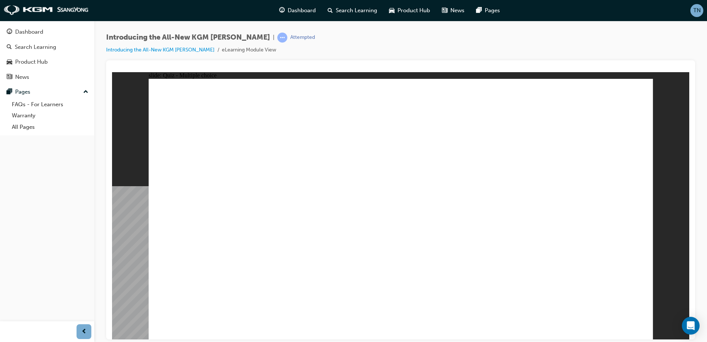
radio input "true"
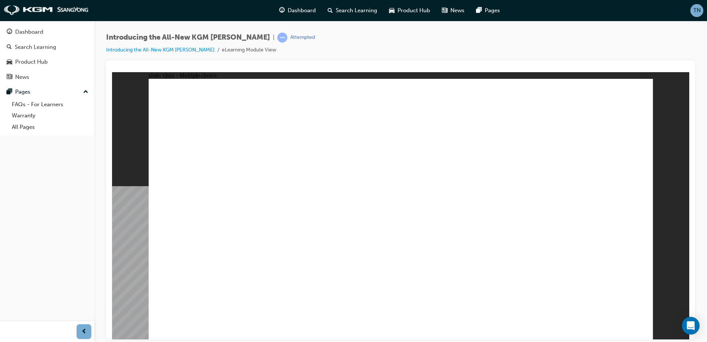
drag, startPoint x: 425, startPoint y: 243, endPoint x: 418, endPoint y: 244, distance: 7.1
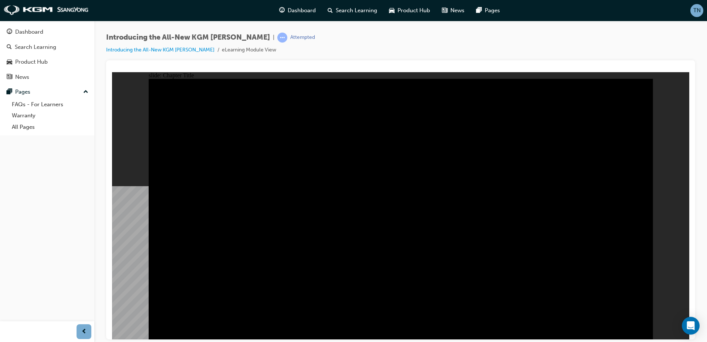
drag, startPoint x: 626, startPoint y: 323, endPoint x: 630, endPoint y: 325, distance: 4.0
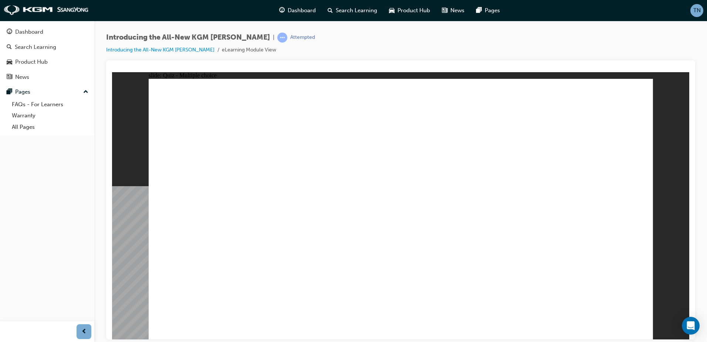
radio input "true"
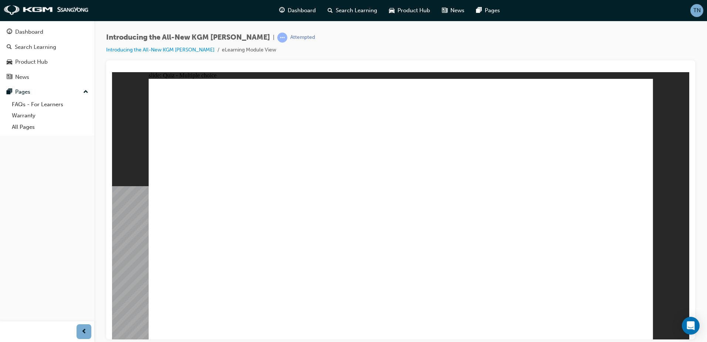
radio input "true"
drag, startPoint x: 370, startPoint y: 237, endPoint x: 361, endPoint y: 239, distance: 8.8
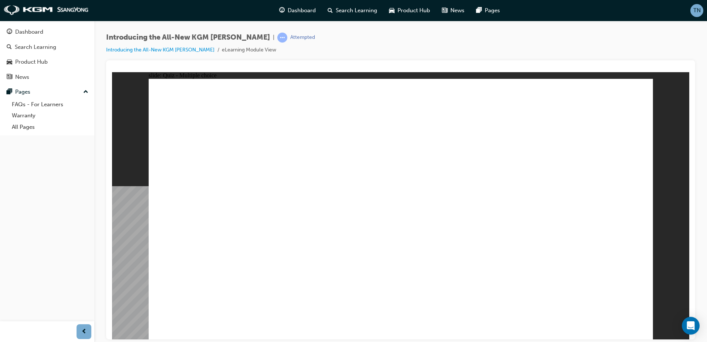
drag, startPoint x: 263, startPoint y: 164, endPoint x: 271, endPoint y: 169, distance: 8.9
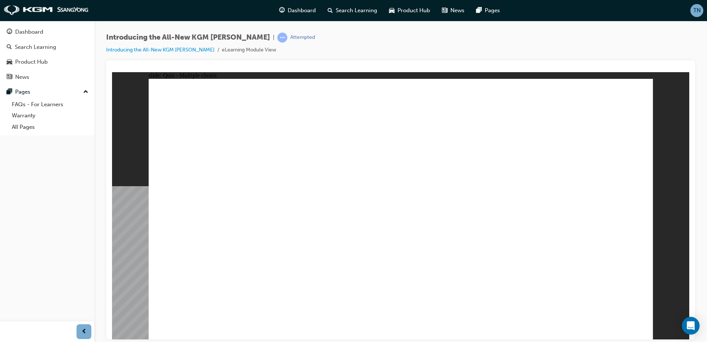
radio input "true"
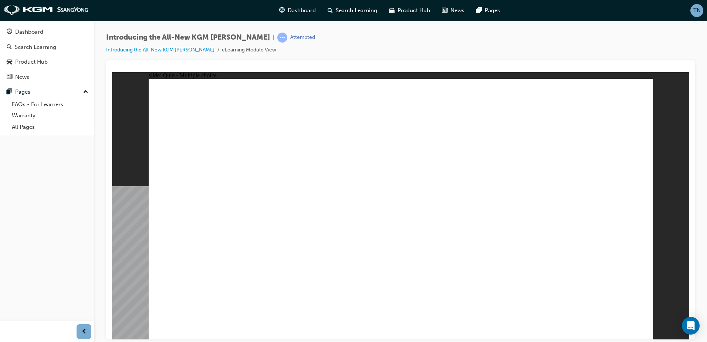
radio input "true"
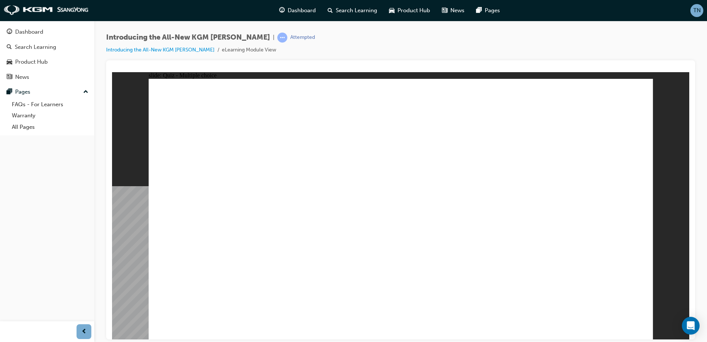
radio input "true"
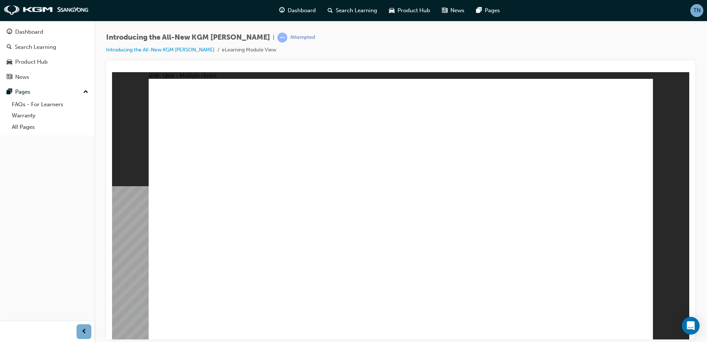
radio input "true"
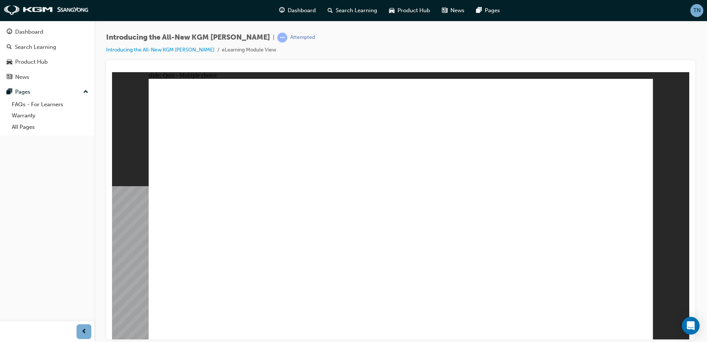
radio input "true"
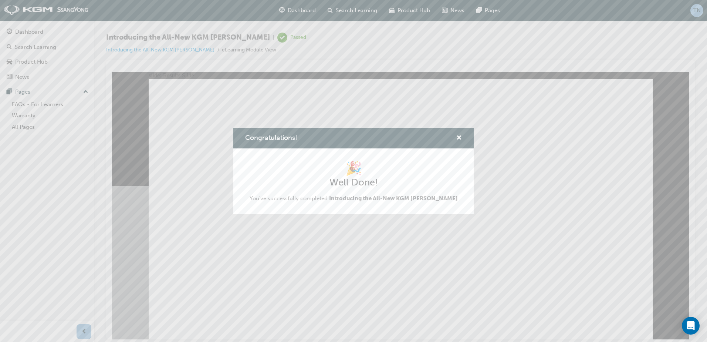
click at [461, 143] on div "Congratulations!" at bounding box center [353, 138] width 240 height 21
click at [461, 138] on span "cross-icon" at bounding box center [459, 138] width 6 height 7
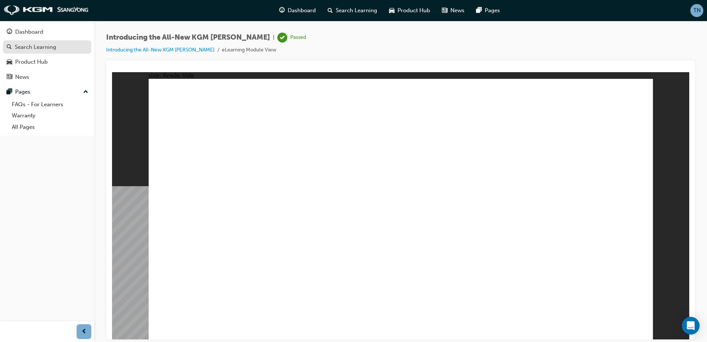
drag, startPoint x: 48, startPoint y: 34, endPoint x: 72, endPoint y: 51, distance: 30.0
click at [48, 34] on div "Dashboard" at bounding box center [47, 31] width 81 height 9
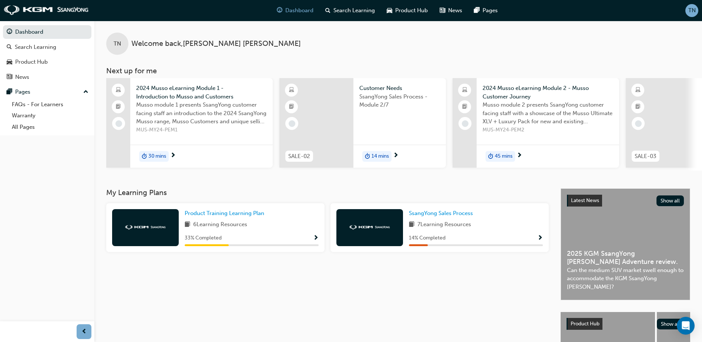
click at [205, 137] on div "2024 Musso eLearning Module 1 - Introduction to Musso and Customers Musso modul…" at bounding box center [201, 123] width 142 height 90
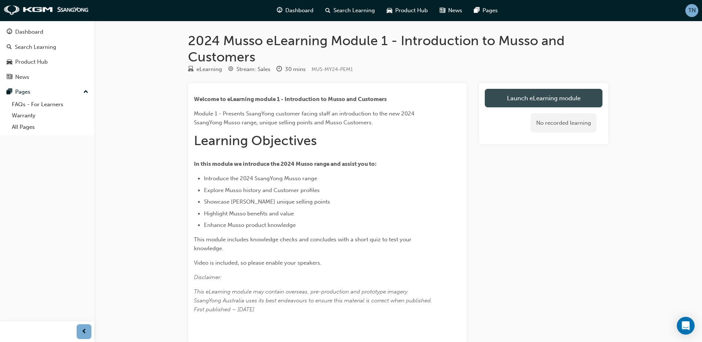
click at [494, 93] on link "Launch eLearning module" at bounding box center [544, 98] width 118 height 18
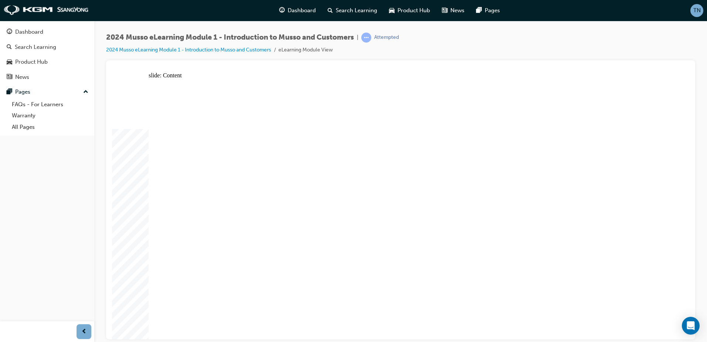
type input "30"
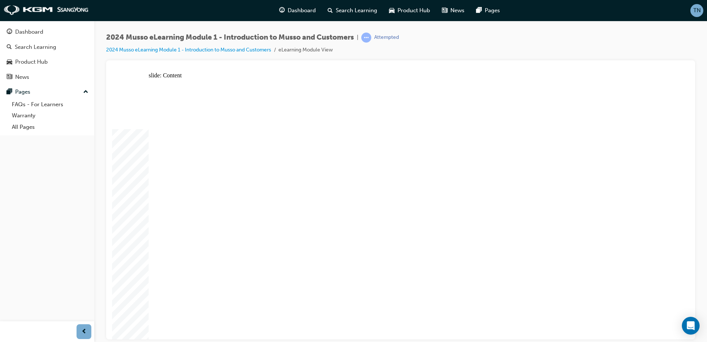
drag, startPoint x: 157, startPoint y: 222, endPoint x: 159, endPoint y: 238, distance: 16.7
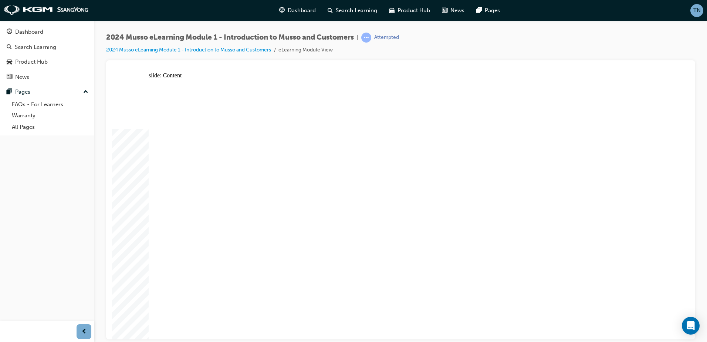
drag, startPoint x: 560, startPoint y: 197, endPoint x: 560, endPoint y: 179, distance: 18.1
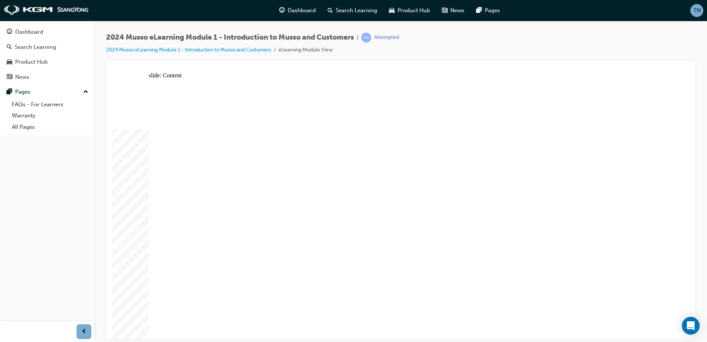
drag, startPoint x: 409, startPoint y: 308, endPoint x: 417, endPoint y: 307, distance: 7.8
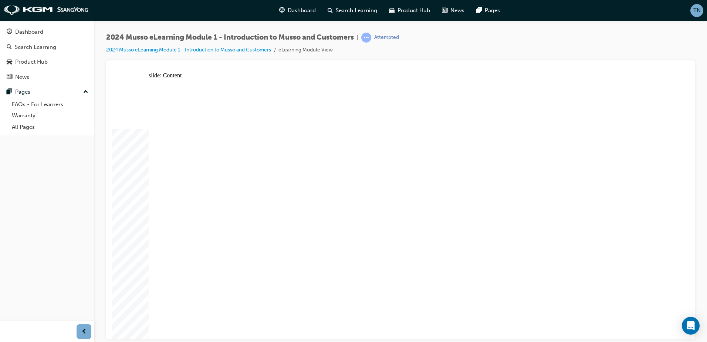
drag, startPoint x: 202, startPoint y: 269, endPoint x: 193, endPoint y: 227, distance: 42.4
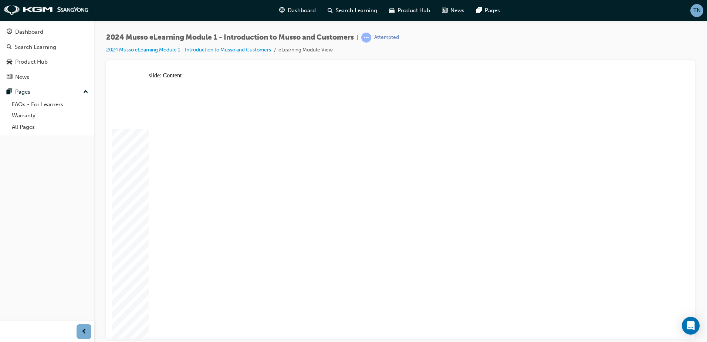
drag, startPoint x: 578, startPoint y: 193, endPoint x: 544, endPoint y: 196, distance: 34.2
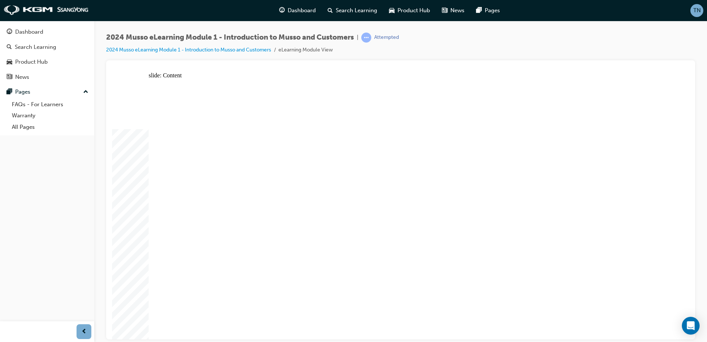
radio input "true"
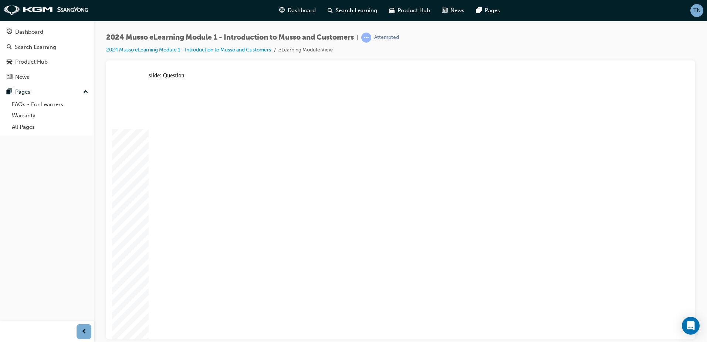
radio input "true"
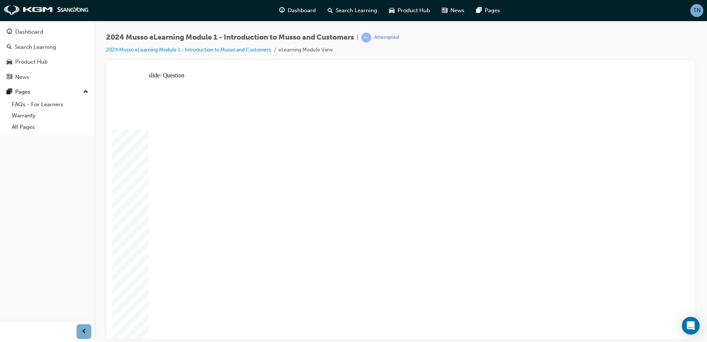
radio input "true"
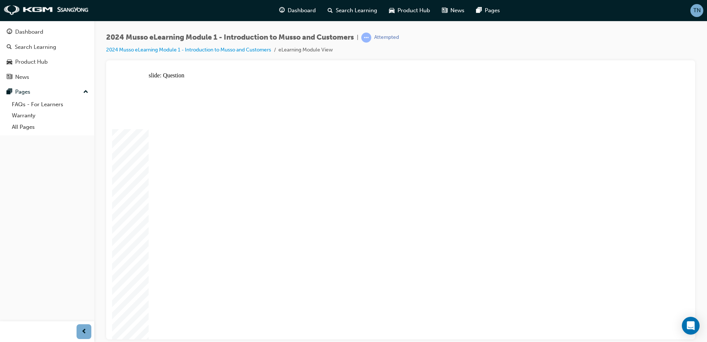
drag, startPoint x: 252, startPoint y: 241, endPoint x: 243, endPoint y: 252, distance: 13.5
radio input "true"
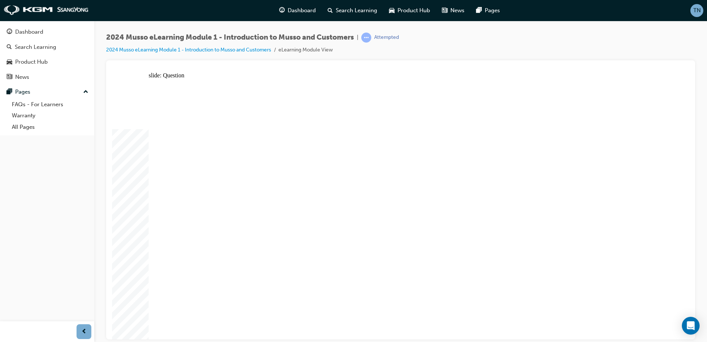
radio input "true"
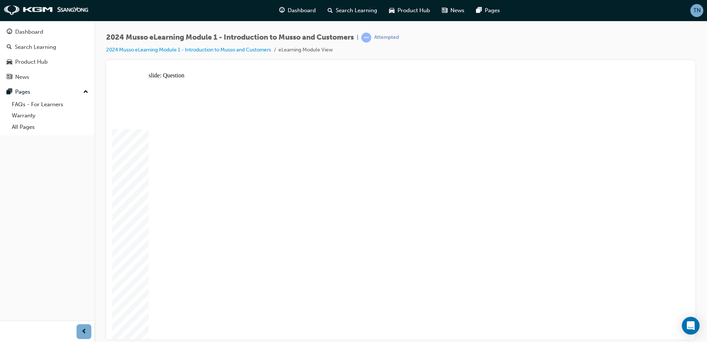
radio input "true"
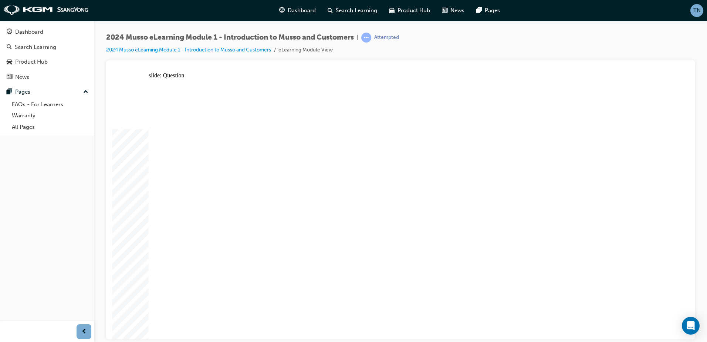
radio input "false"
radio input "true"
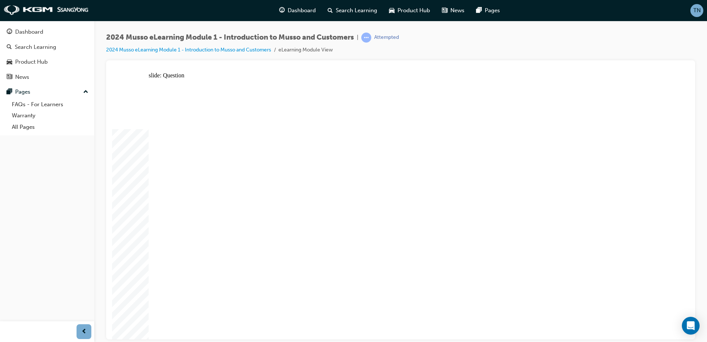
radio input "false"
radio input "true"
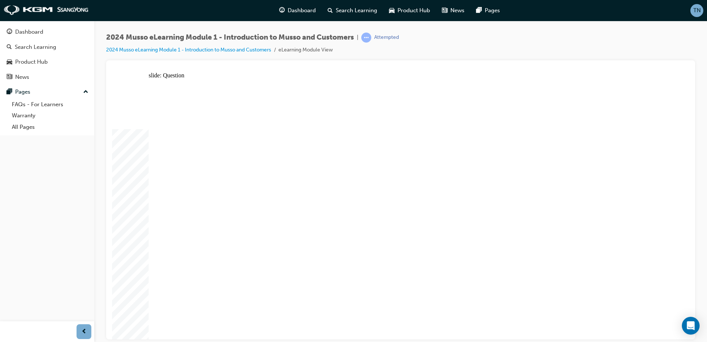
radio input "true"
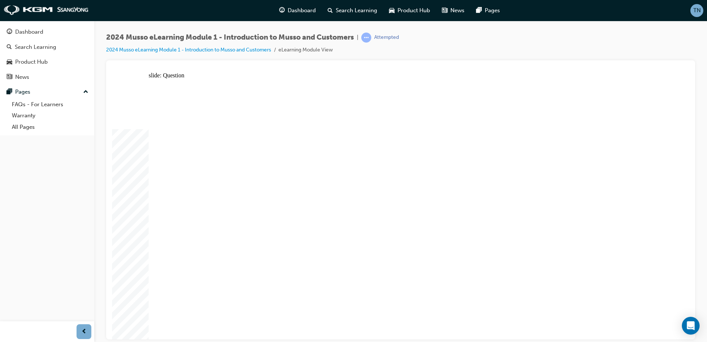
radio input "true"
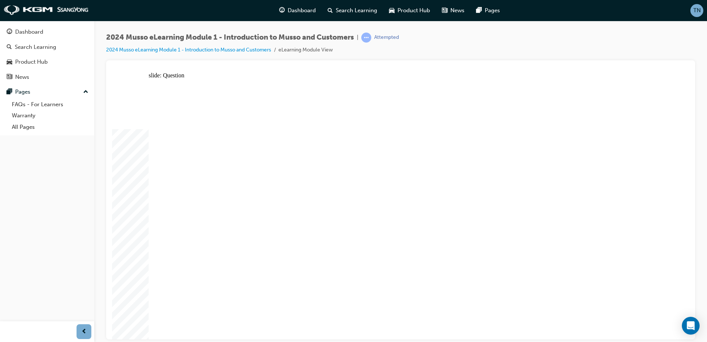
radio input "true"
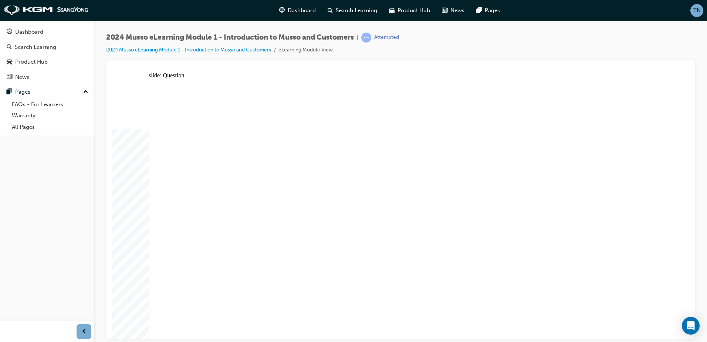
radio input "true"
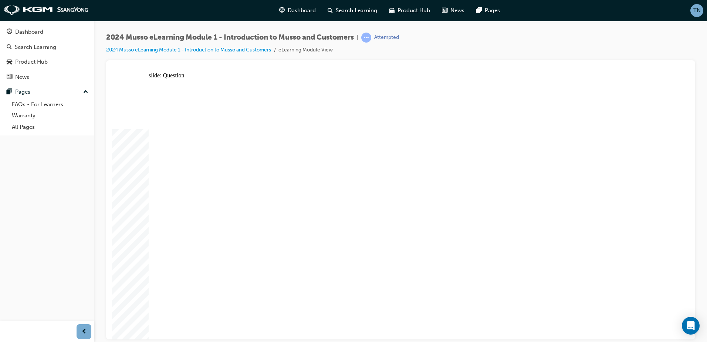
radio input "true"
click at [643, 339] on div "2024 Musso eLearning Module 1 - Introduction to Musso and Customers | Attempted…" at bounding box center [353, 171] width 707 height 342
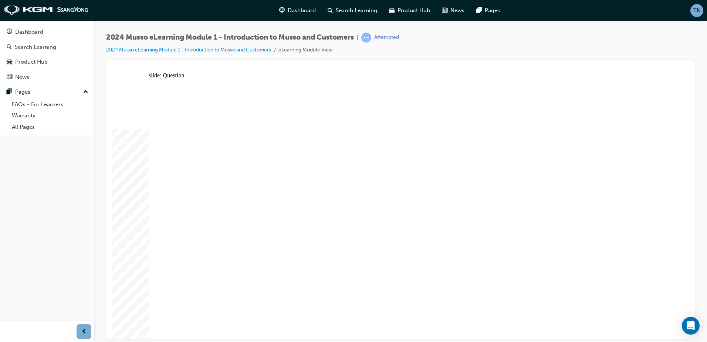
radio input "true"
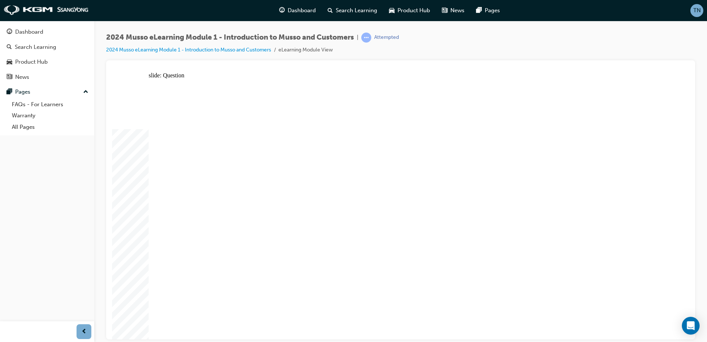
radio input "true"
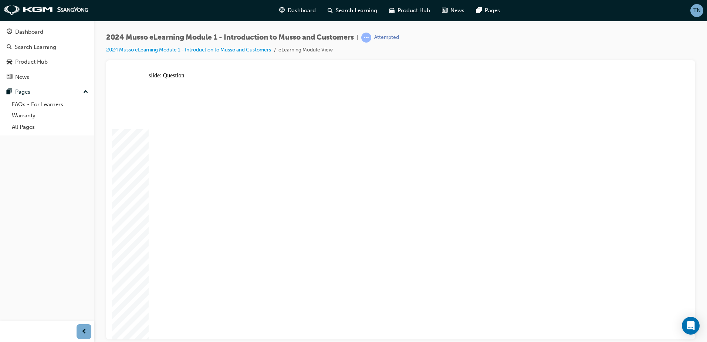
radio input "true"
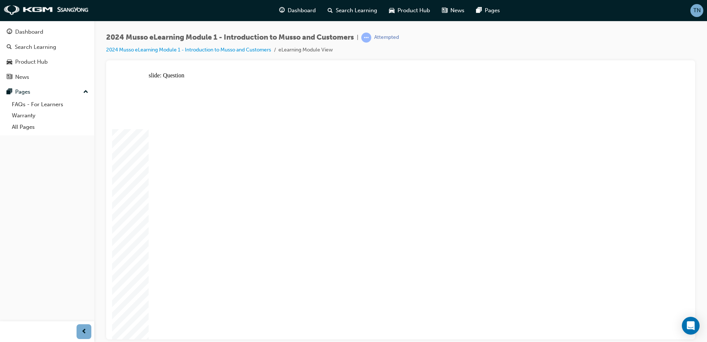
radio input "false"
radio input "true"
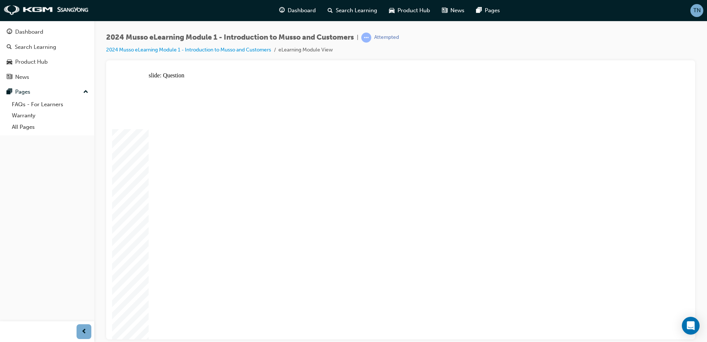
radio input "true"
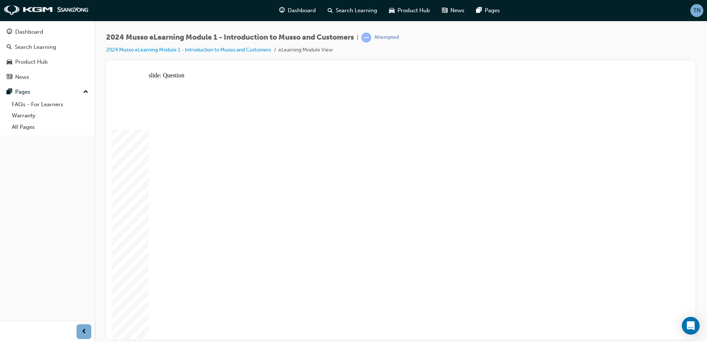
radio input "true"
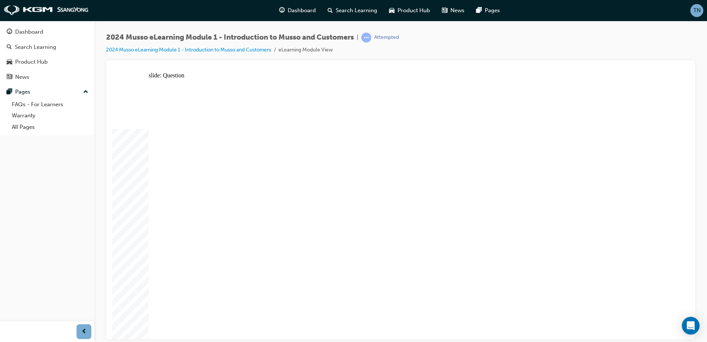
radio input "true"
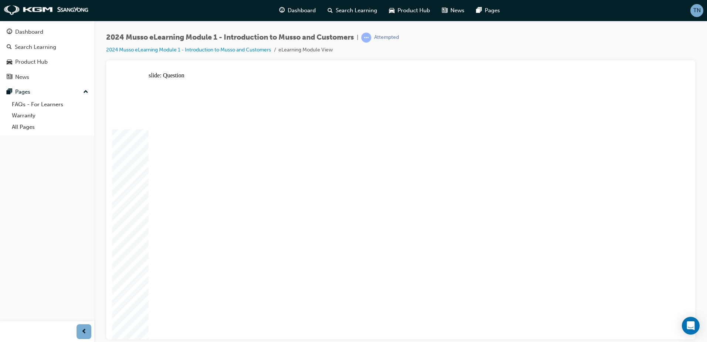
radio input "true"
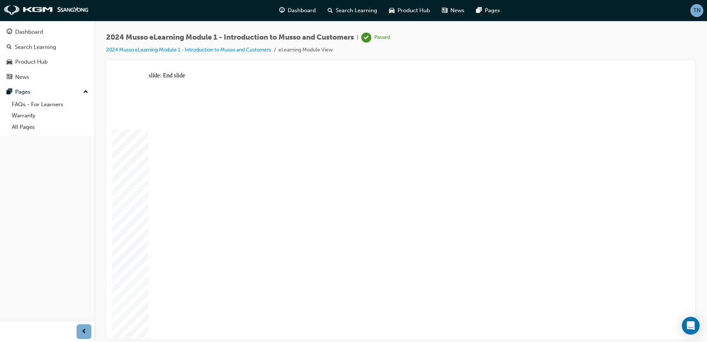
click at [61, 32] on div "Dashboard" at bounding box center [47, 31] width 81 height 9
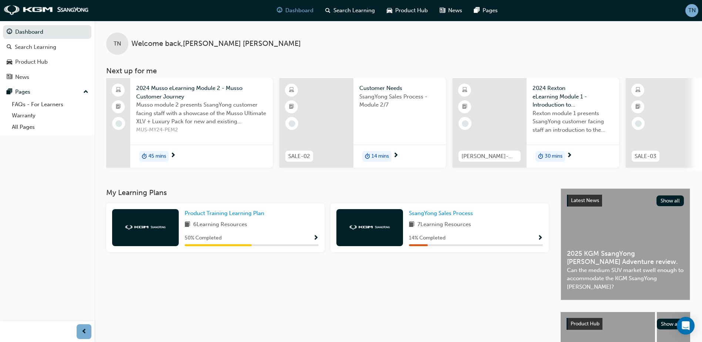
click at [208, 141] on div "2024 Musso eLearning Module 2 - Musso Customer Journey Musso module 2 presents …" at bounding box center [201, 123] width 142 height 90
click at [294, 293] on div "My Learning Plans Product Training Learning Plan 6 Learning Resources 50 % Comp…" at bounding box center [333, 302] width 454 height 229
click at [189, 102] on span "Musso module 2 presents SsangYong customer facing staff with a showcase of the …" at bounding box center [201, 113] width 131 height 25
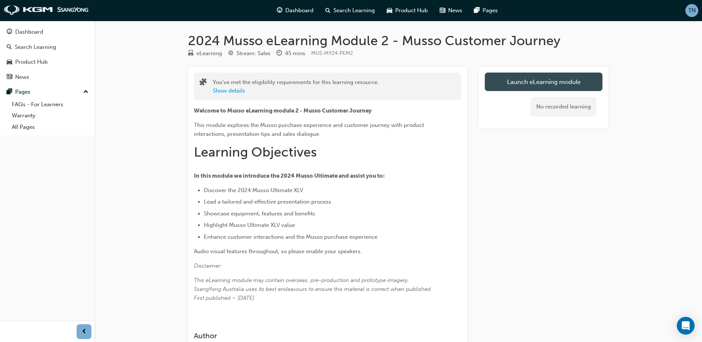
click at [503, 73] on link "Launch eLearning module" at bounding box center [544, 81] width 118 height 18
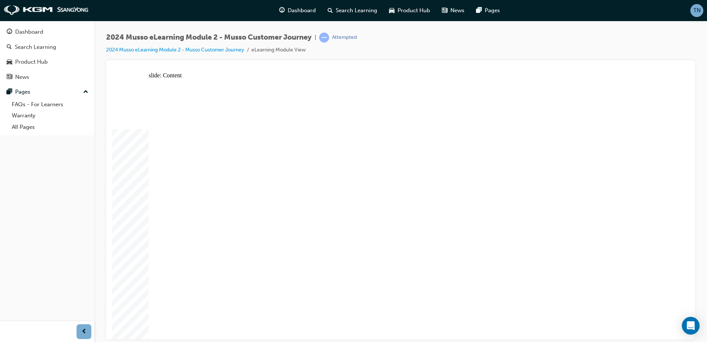
drag, startPoint x: 243, startPoint y: 273, endPoint x: 215, endPoint y: 267, distance: 28.0
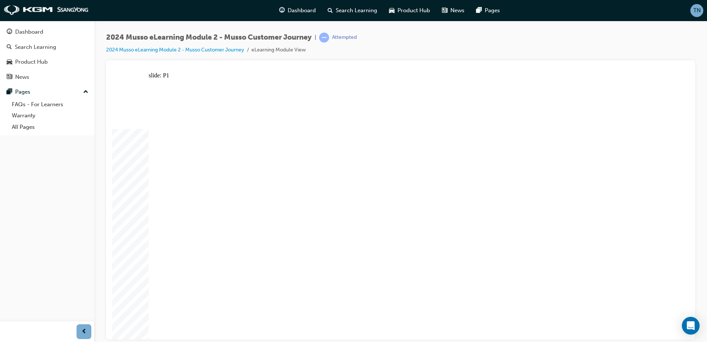
drag, startPoint x: 534, startPoint y: 190, endPoint x: 540, endPoint y: 191, distance: 6.0
drag, startPoint x: 337, startPoint y: 187, endPoint x: 339, endPoint y: 193, distance: 6.5
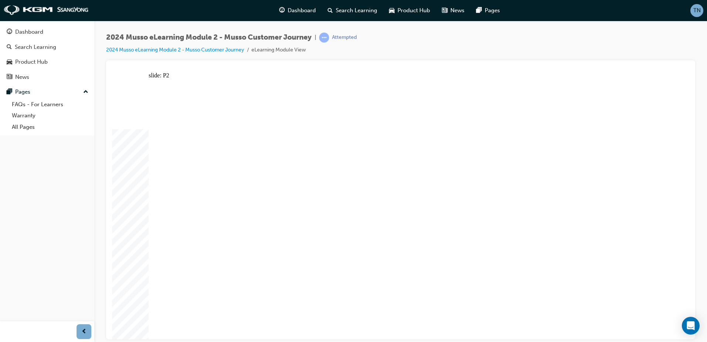
drag, startPoint x: 581, startPoint y: 289, endPoint x: 576, endPoint y: 289, distance: 5.2
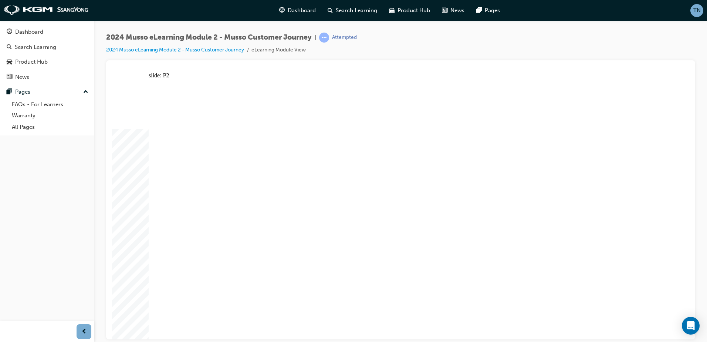
drag, startPoint x: 357, startPoint y: 107, endPoint x: 287, endPoint y: 109, distance: 69.2
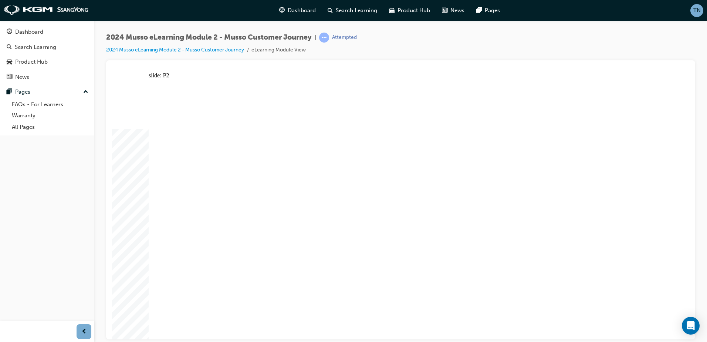
drag, startPoint x: 287, startPoint y: 109, endPoint x: 265, endPoint y: 107, distance: 22.3
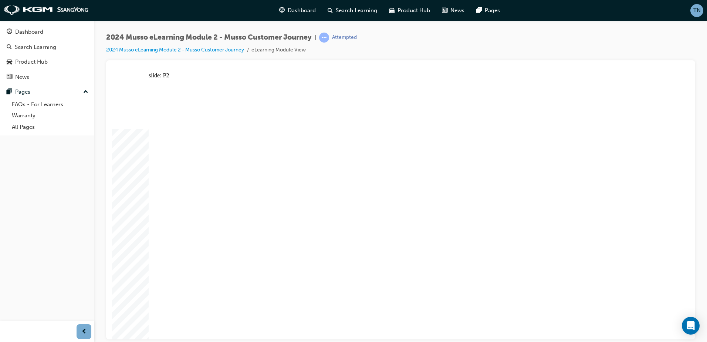
drag, startPoint x: 370, startPoint y: 113, endPoint x: 376, endPoint y: 126, distance: 14.4
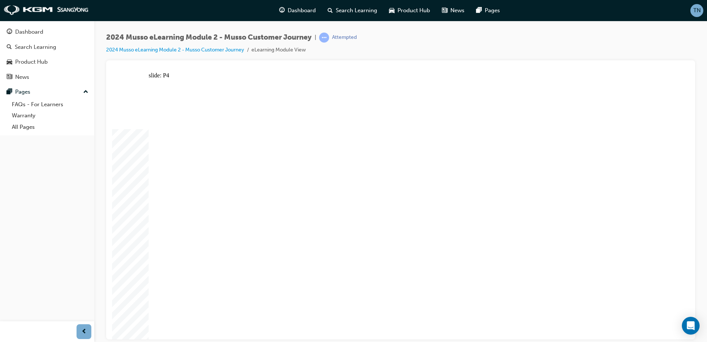
drag, startPoint x: 186, startPoint y: 307, endPoint x: 189, endPoint y: 311, distance: 4.2
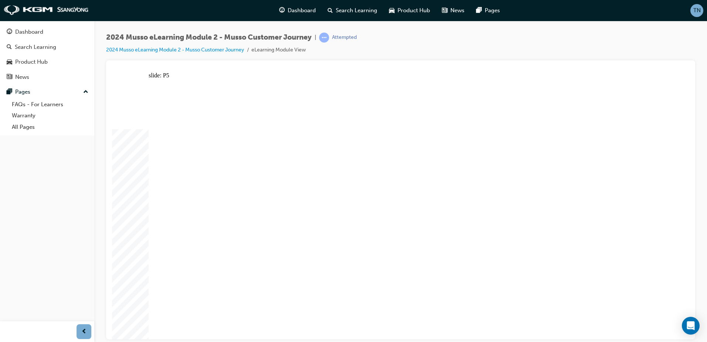
drag, startPoint x: 199, startPoint y: 307, endPoint x: 198, endPoint y: 323, distance: 15.2
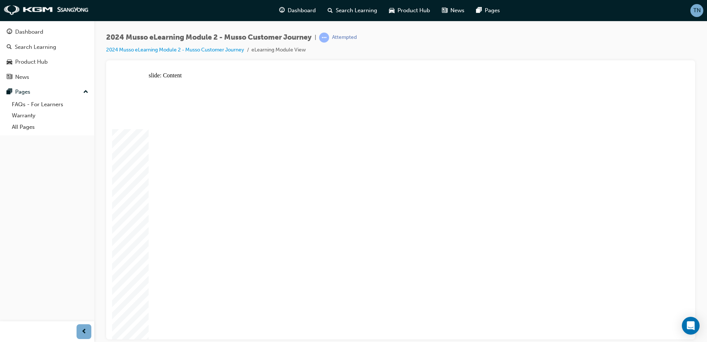
click at [56, 37] on link "Dashboard" at bounding box center [47, 32] width 88 height 14
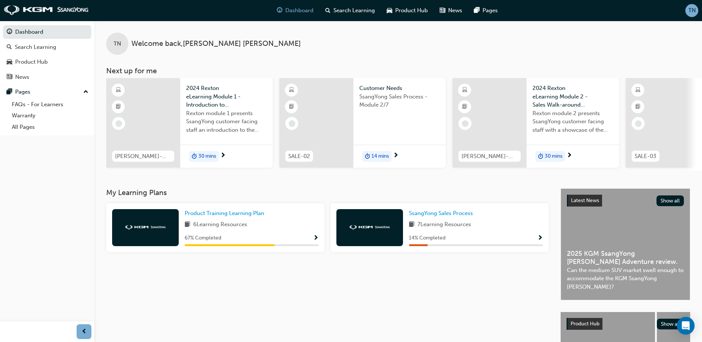
click at [218, 124] on span "Rexton module 1 presents SsangYong customer facing staff an introduction to the…" at bounding box center [226, 121] width 81 height 25
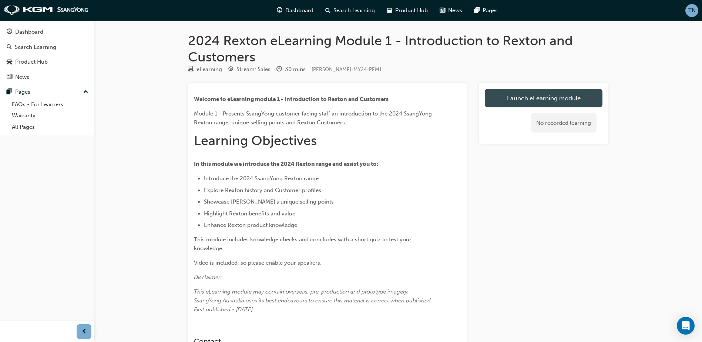
click at [520, 100] on link "Launch eLearning module" at bounding box center [544, 98] width 118 height 18
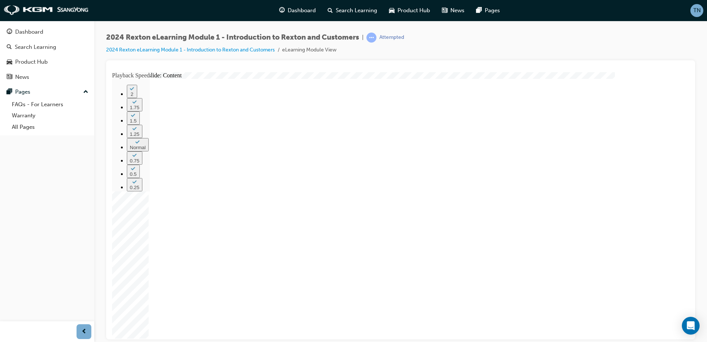
drag, startPoint x: 638, startPoint y: 284, endPoint x: 651, endPoint y: 286, distance: 13.0
type input "30"
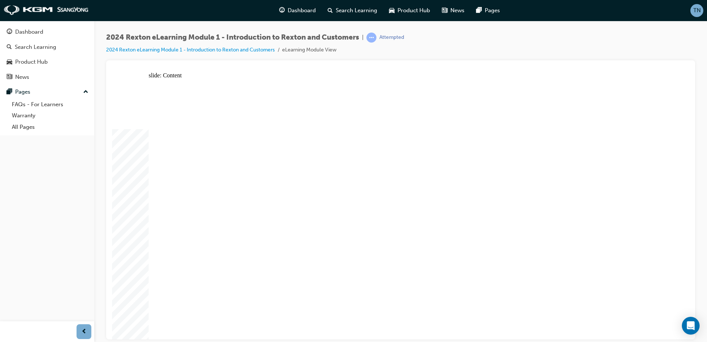
drag, startPoint x: 519, startPoint y: 169, endPoint x: 518, endPoint y: 182, distance: 13.3
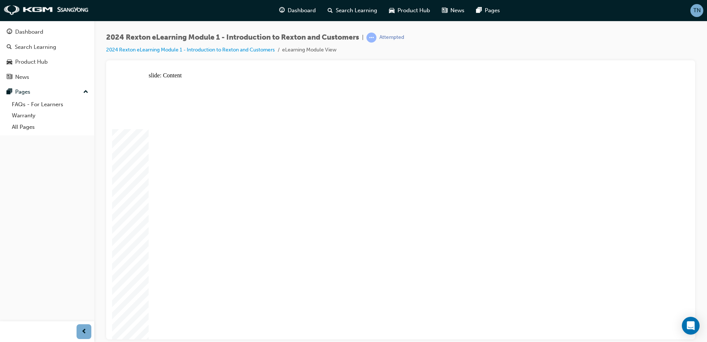
drag, startPoint x: 192, startPoint y: 220, endPoint x: 322, endPoint y: 190, distance: 133.7
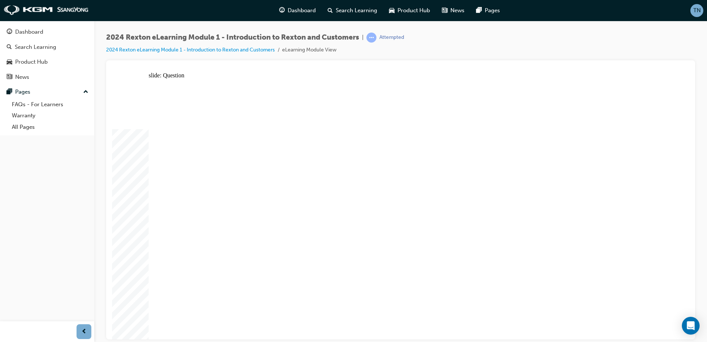
radio input "false"
radio input "true"
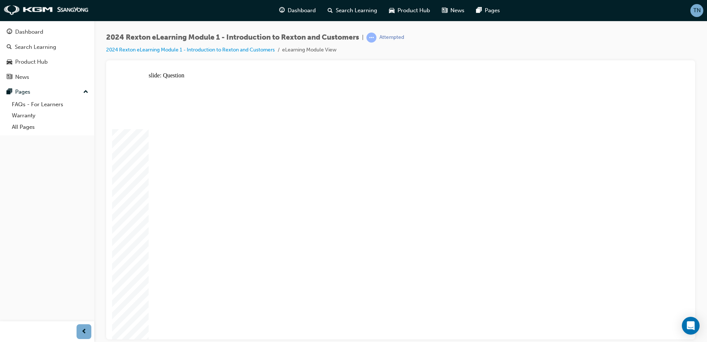
radio input "true"
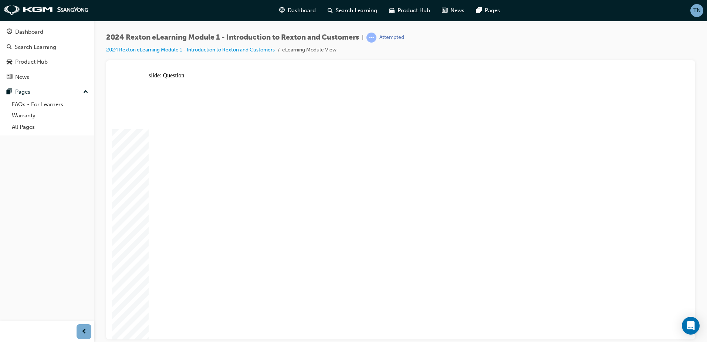
radio input "true"
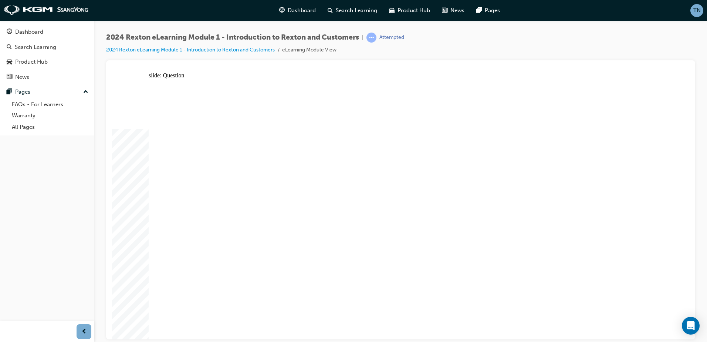
radio input "false"
radio input "true"
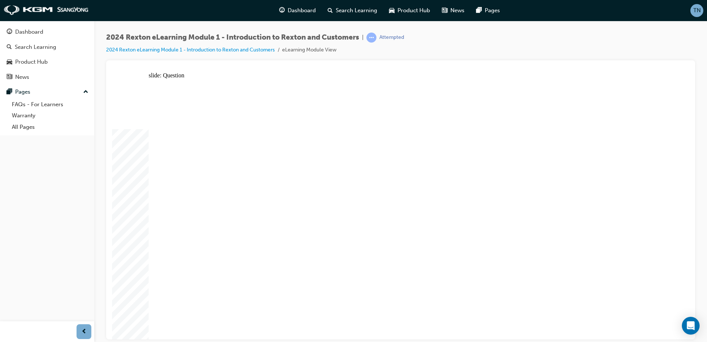
radio input "false"
radio input "true"
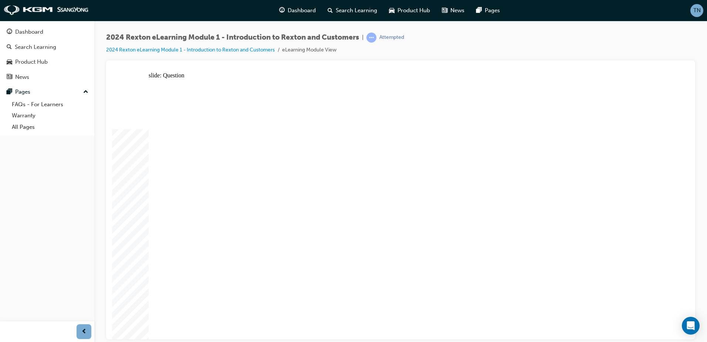
radio input "true"
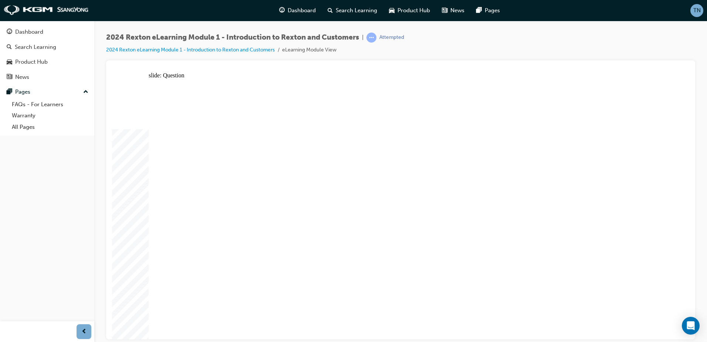
radio input "true"
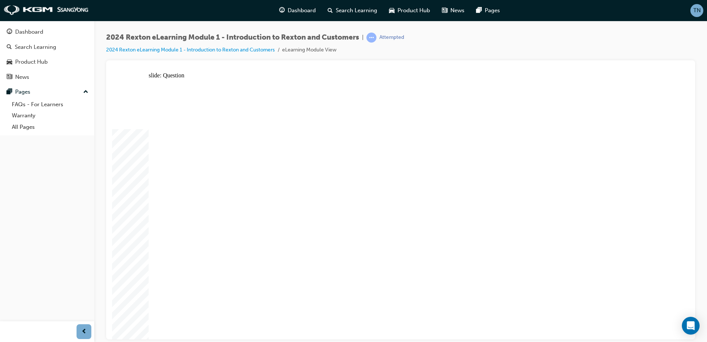
radio input "true"
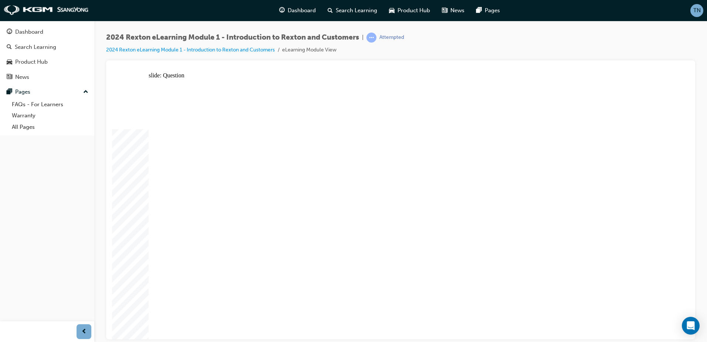
radio input "false"
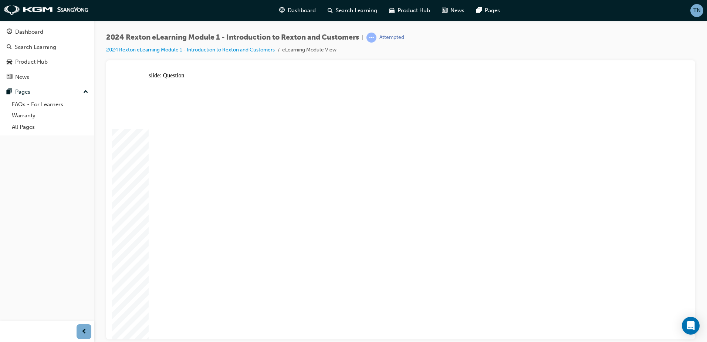
radio input "true"
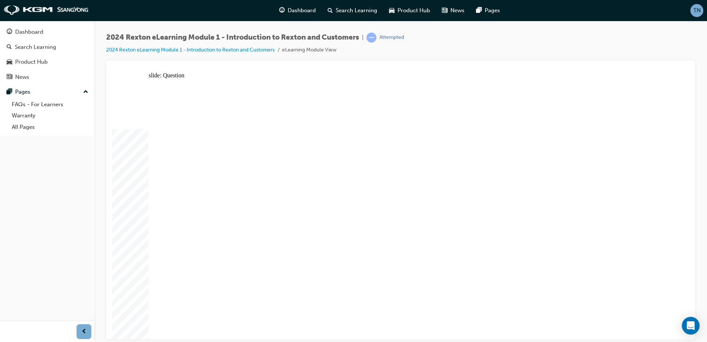
radio input "false"
radio input "true"
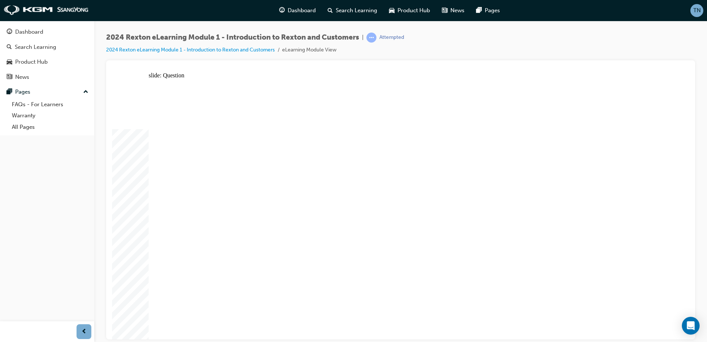
radio input "true"
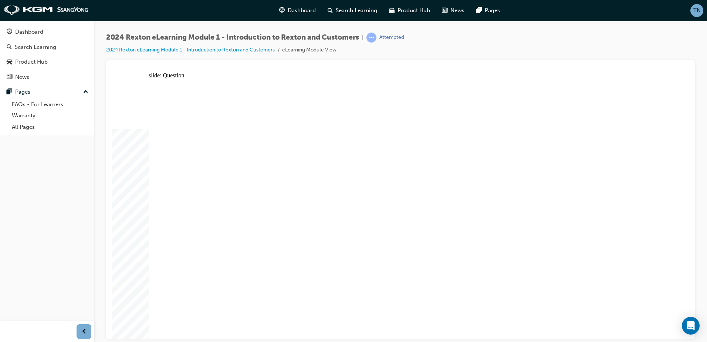
radio input "false"
radio input "true"
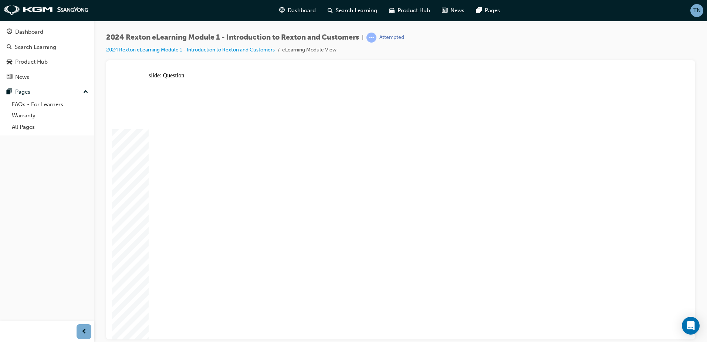
radio input "true"
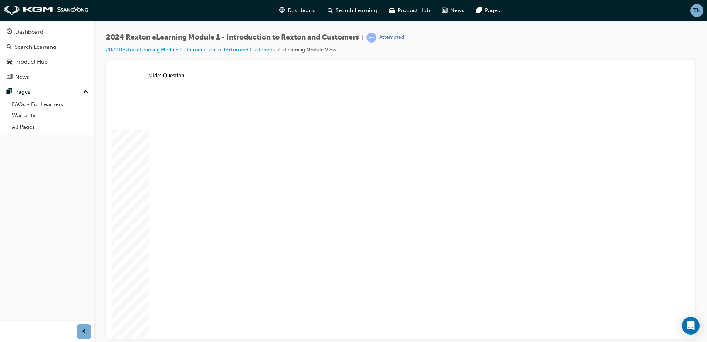
radio input "true"
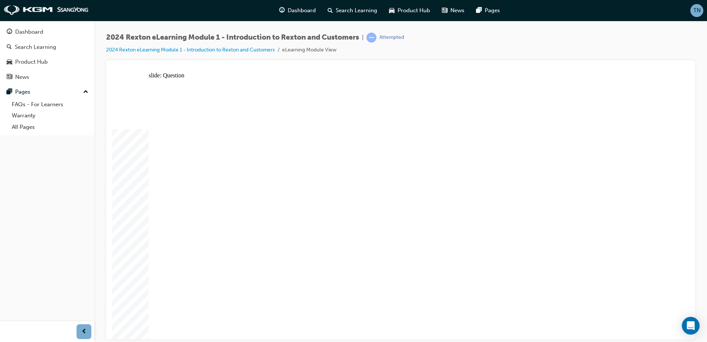
radio input "true"
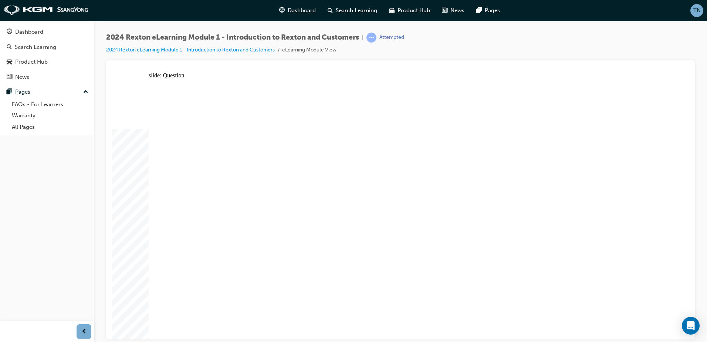
radio input "true"
radio input "false"
radio input "true"
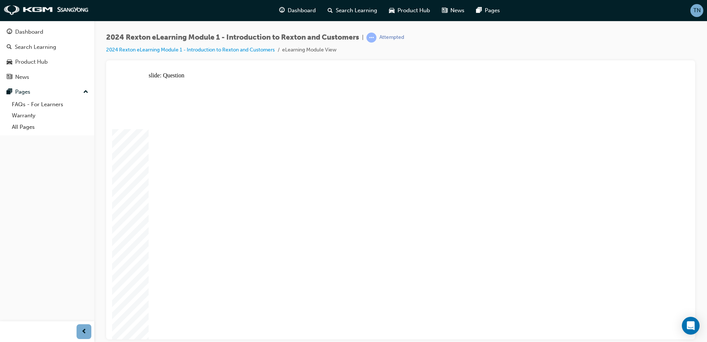
radio input "true"
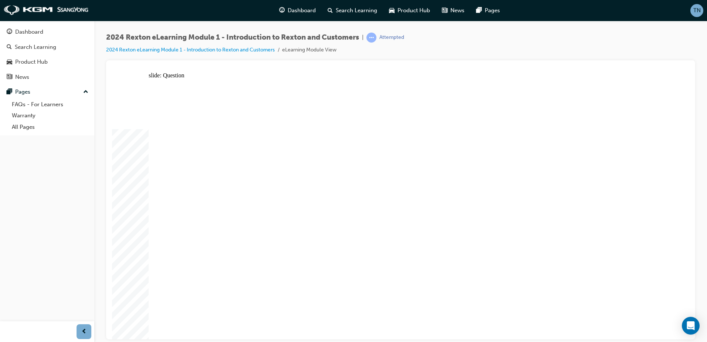
radio input "true"
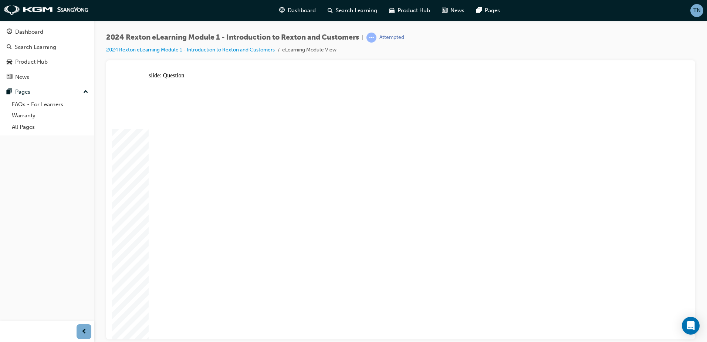
radio input "true"
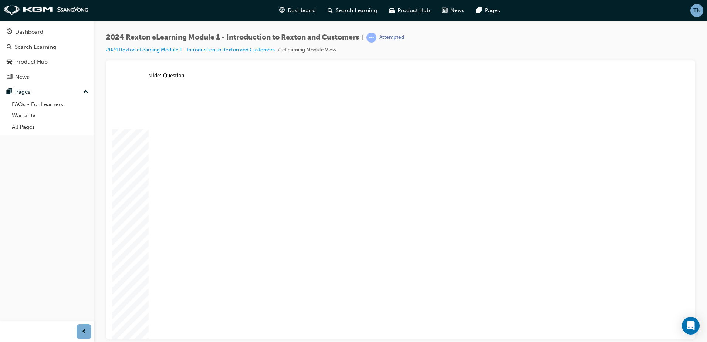
radio input "true"
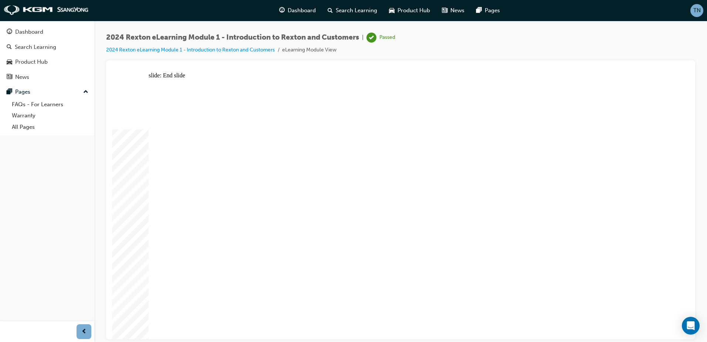
click at [70, 29] on div "Dashboard" at bounding box center [47, 31] width 81 height 9
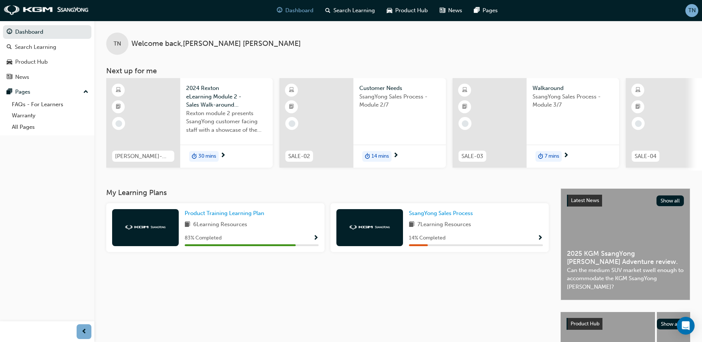
click at [165, 133] on div at bounding box center [143, 123] width 74 height 90
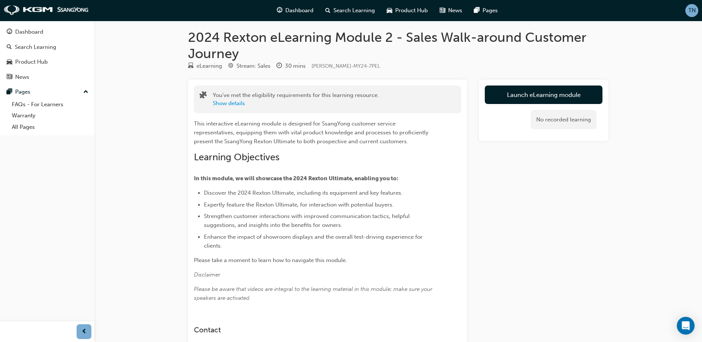
scroll to position [3, 0]
click at [560, 84] on div "Launch eLearning module No recorded learning" at bounding box center [543, 111] width 129 height 62
click at [562, 92] on link "Launch eLearning module" at bounding box center [544, 95] width 118 height 18
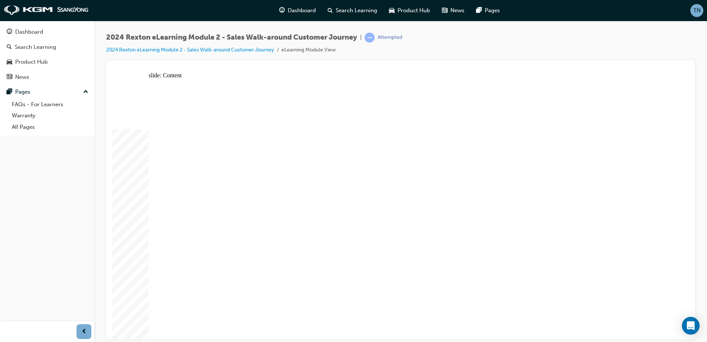
drag, startPoint x: 252, startPoint y: 171, endPoint x: 230, endPoint y: 190, distance: 28.8
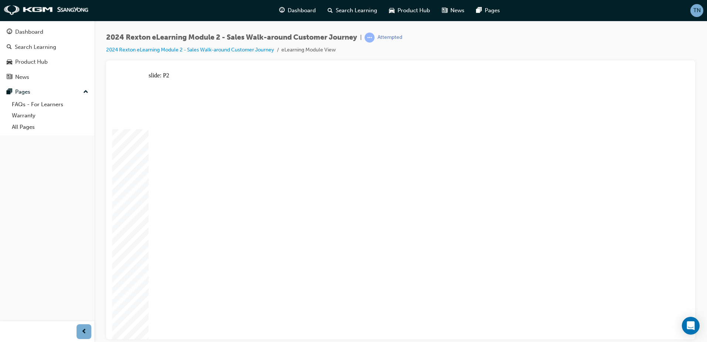
drag, startPoint x: 163, startPoint y: 317, endPoint x: 181, endPoint y: 317, distance: 17.8
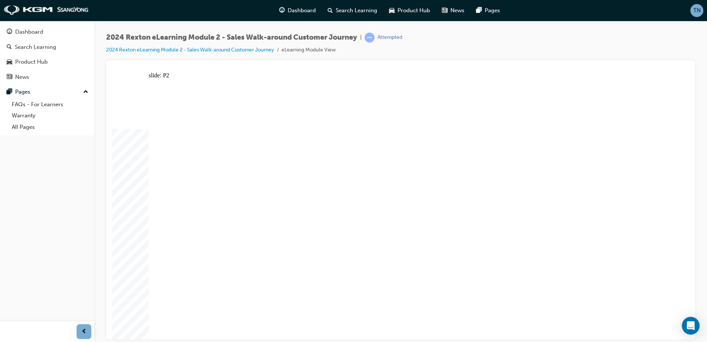
drag, startPoint x: 181, startPoint y: 317, endPoint x: 188, endPoint y: 317, distance: 6.7
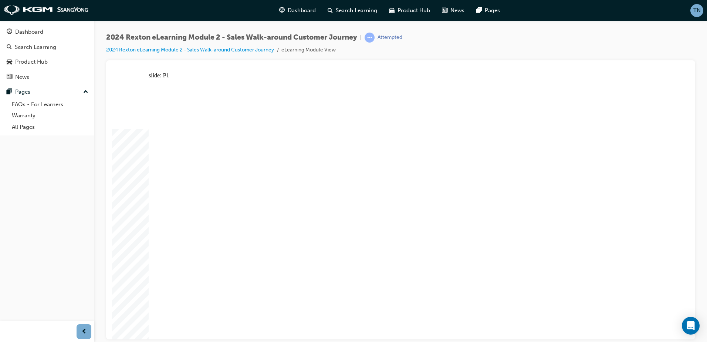
drag, startPoint x: 334, startPoint y: 125, endPoint x: 334, endPoint y: 118, distance: 7.0
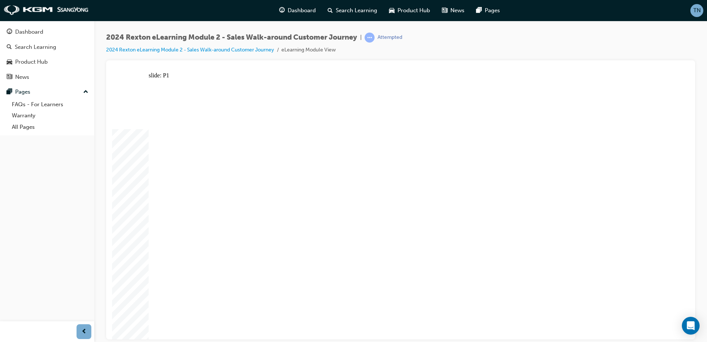
drag, startPoint x: 626, startPoint y: 99, endPoint x: 634, endPoint y: 97, distance: 8.1
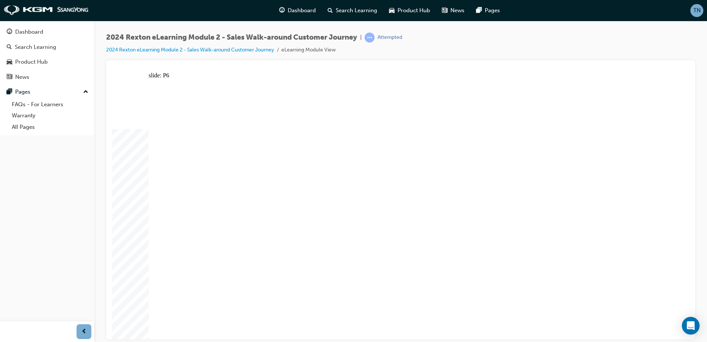
drag, startPoint x: 596, startPoint y: 108, endPoint x: 600, endPoint y: 109, distance: 4.6
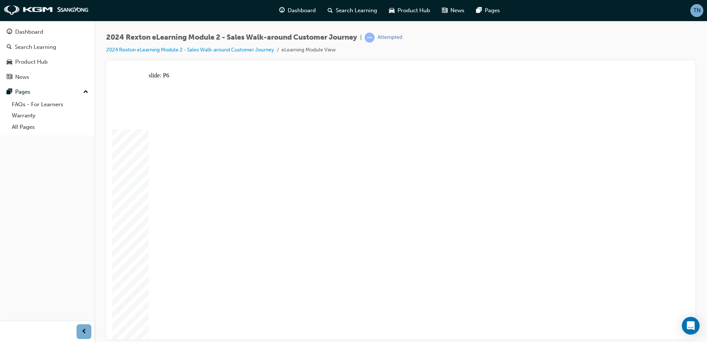
drag, startPoint x: 356, startPoint y: 303, endPoint x: 363, endPoint y: 296, distance: 9.4
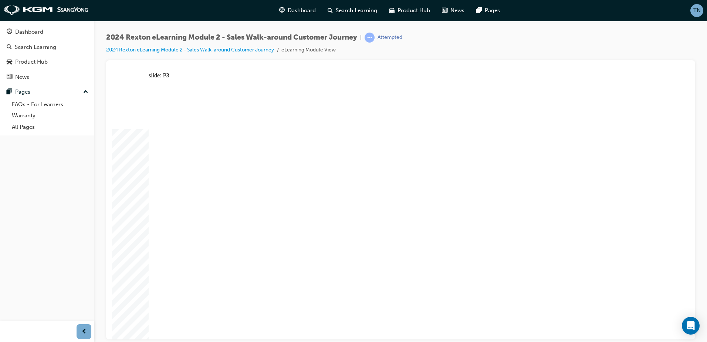
drag, startPoint x: 599, startPoint y: 121, endPoint x: 554, endPoint y: 158, distance: 57.8
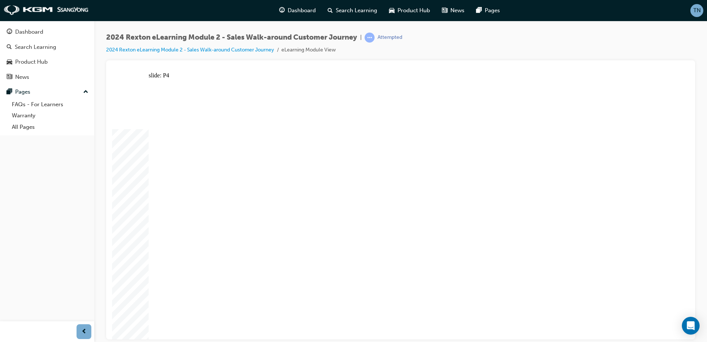
drag, startPoint x: 389, startPoint y: 329, endPoint x: 383, endPoint y: 314, distance: 15.8
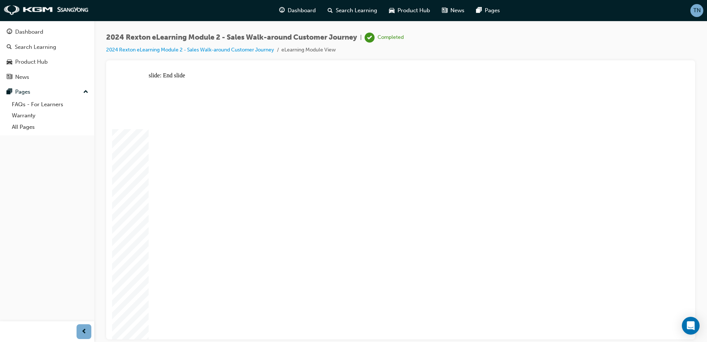
click at [60, 29] on div "Dashboard" at bounding box center [47, 31] width 81 height 9
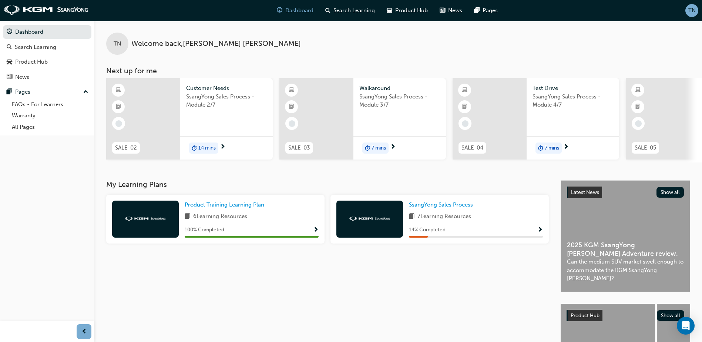
click at [192, 111] on div "SsangYong Sales Process - Module 2/7" at bounding box center [226, 107] width 81 height 30
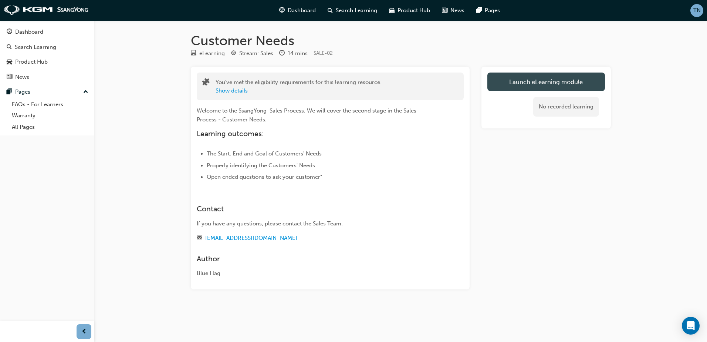
click at [563, 84] on link "Launch eLearning module" at bounding box center [547, 81] width 118 height 18
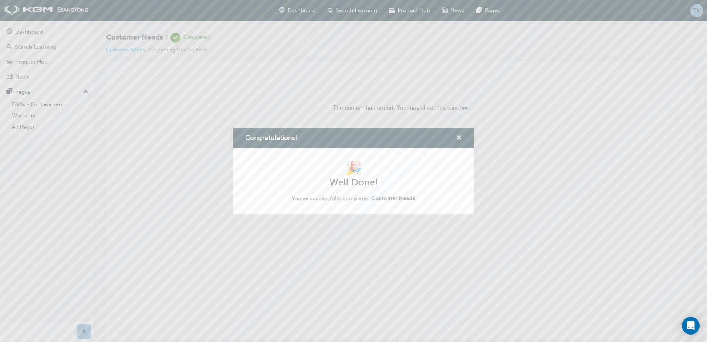
click at [459, 136] on span "cross-icon" at bounding box center [459, 138] width 6 height 7
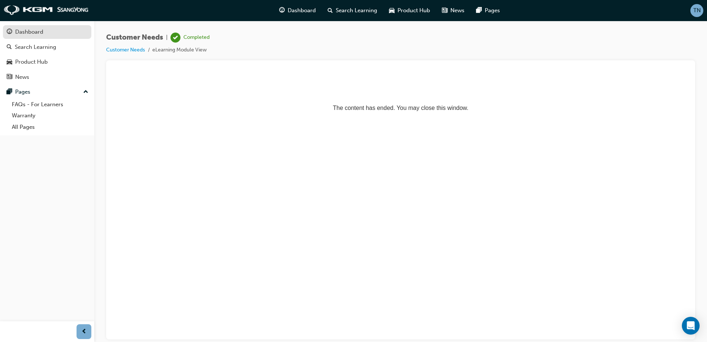
click at [30, 35] on div "Dashboard" at bounding box center [29, 32] width 28 height 9
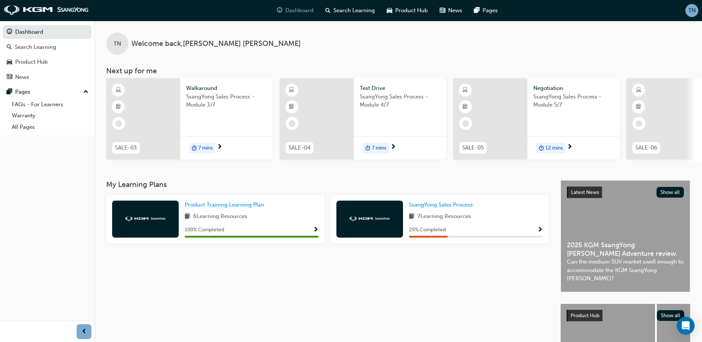
click at [193, 128] on div "Walkaround SsangYong Sales Process - Module 3/7" at bounding box center [226, 103] width 92 height 50
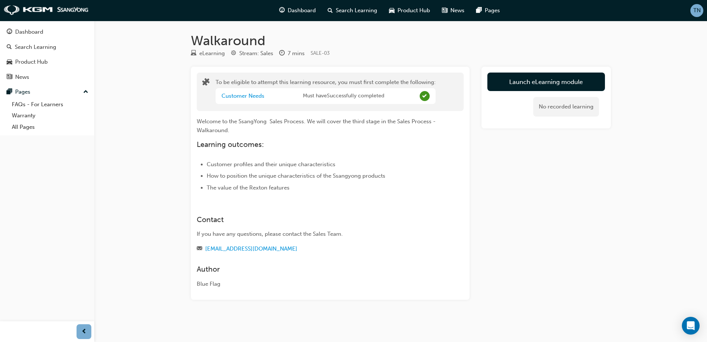
click at [550, 92] on div "No recorded learning" at bounding box center [547, 106] width 118 height 31
click at [553, 85] on button "Launch eLearning module" at bounding box center [547, 81] width 118 height 18
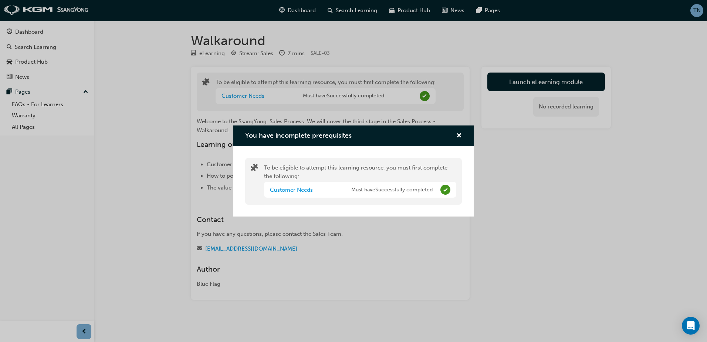
click at [428, 191] on span "Must have Successfully completed" at bounding box center [391, 190] width 81 height 9
click at [458, 133] on span "cross-icon" at bounding box center [459, 136] width 6 height 7
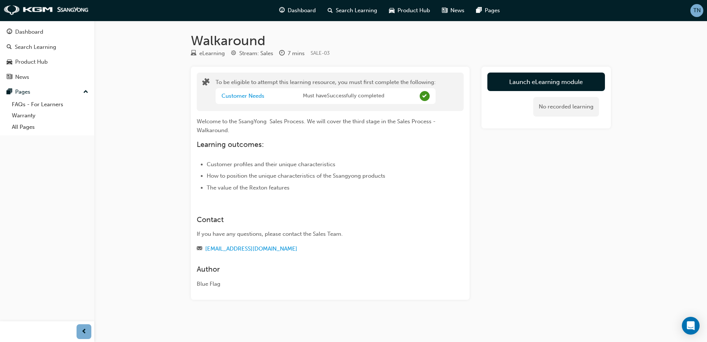
click at [532, 65] on div "Walkaround eLearning Stream: Sales 7 mins SALE-03 To be eligible to attempt thi…" at bounding box center [401, 178] width 444 height 291
click at [535, 73] on button "Launch eLearning module" at bounding box center [547, 81] width 118 height 18
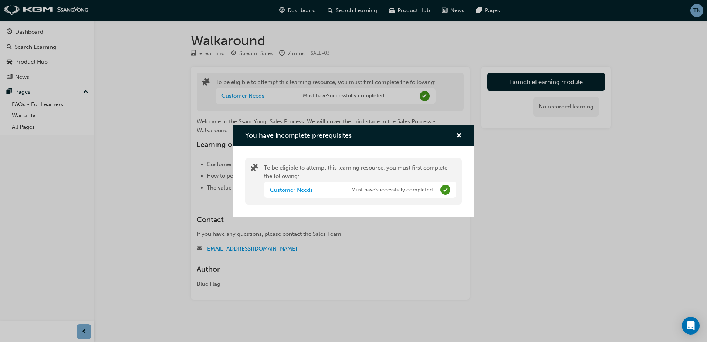
click at [409, 194] on div "Customer Needs Must have Successfully completed" at bounding box center [360, 190] width 192 height 16
click at [297, 192] on link "Customer Needs" at bounding box center [291, 189] width 43 height 7
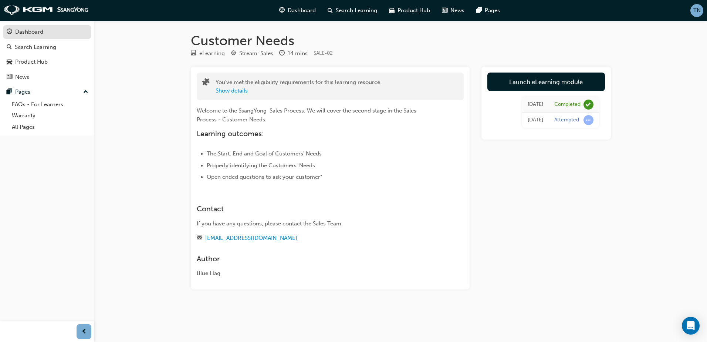
click at [34, 36] on div "Dashboard" at bounding box center [29, 32] width 28 height 9
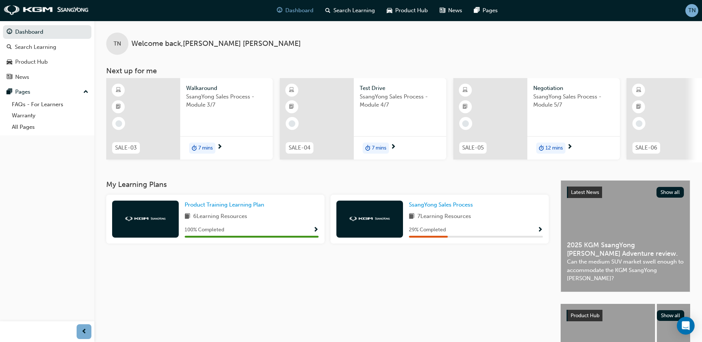
click at [203, 90] on span "Walkaround" at bounding box center [226, 88] width 81 height 9
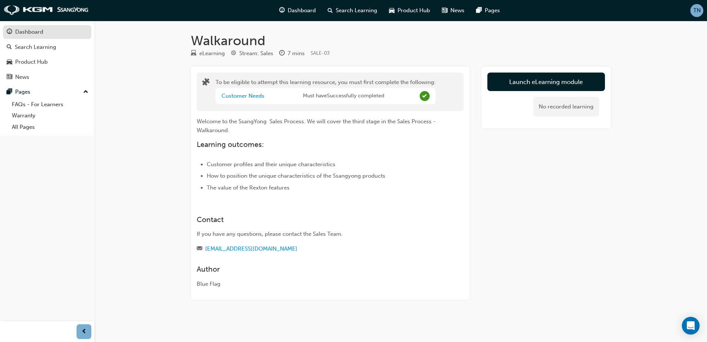
click at [63, 36] on div "Dashboard" at bounding box center [47, 31] width 81 height 9
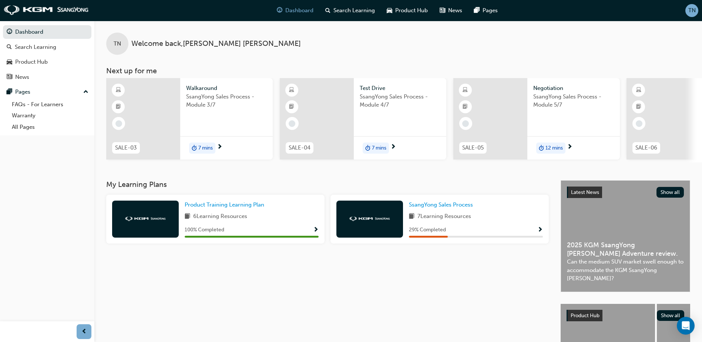
click at [201, 146] on span "7 mins" at bounding box center [205, 148] width 14 height 9
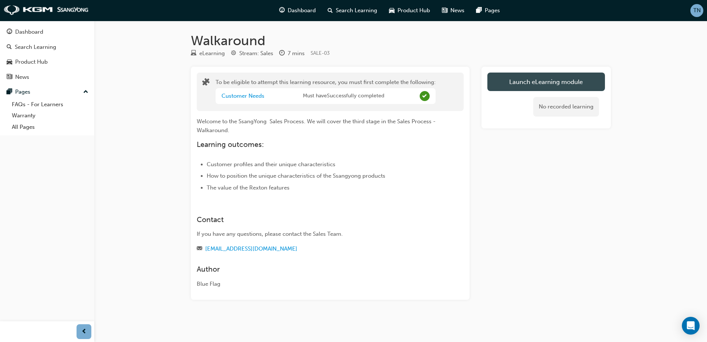
click at [567, 86] on button "Launch eLearning module" at bounding box center [547, 81] width 118 height 18
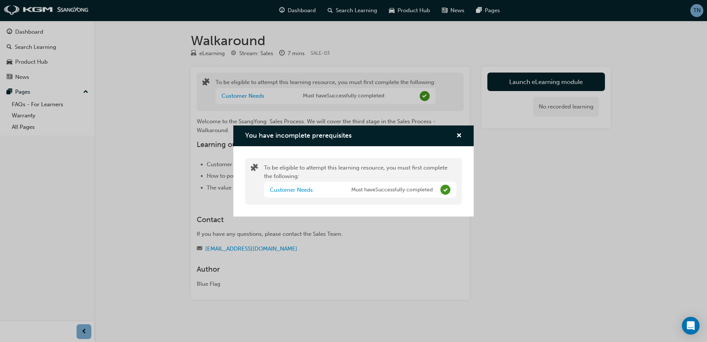
click at [462, 135] on div "You have incomplete prerequisites" at bounding box center [353, 135] width 240 height 21
click at [468, 133] on div "You have incomplete prerequisites" at bounding box center [353, 135] width 240 height 21
click at [473, 138] on div "You have incomplete prerequisites" at bounding box center [353, 135] width 240 height 21
click at [462, 140] on div "You have incomplete prerequisites" at bounding box center [353, 135] width 240 height 21
click at [462, 135] on div "You have incomplete prerequisites" at bounding box center [353, 135] width 240 height 21
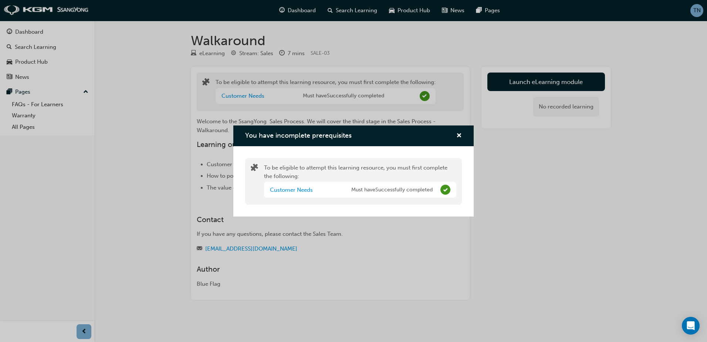
click at [462, 136] on div "You have incomplete prerequisites" at bounding box center [353, 135] width 240 height 21
click at [458, 138] on span "cross-icon" at bounding box center [459, 136] width 6 height 7
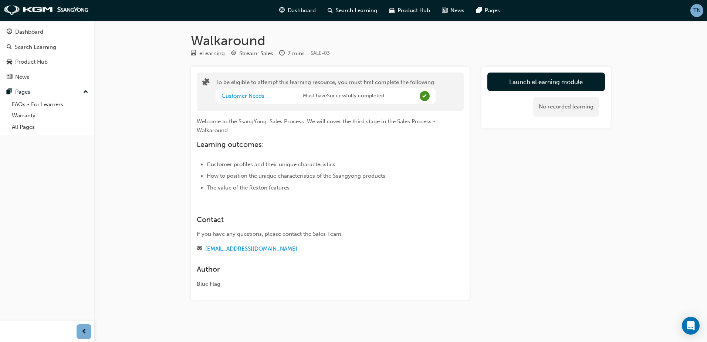
click at [389, 97] on div "Customer Needs Must have Successfully completed" at bounding box center [326, 96] width 220 height 16
click at [229, 97] on link "Customer Needs" at bounding box center [243, 95] width 43 height 7
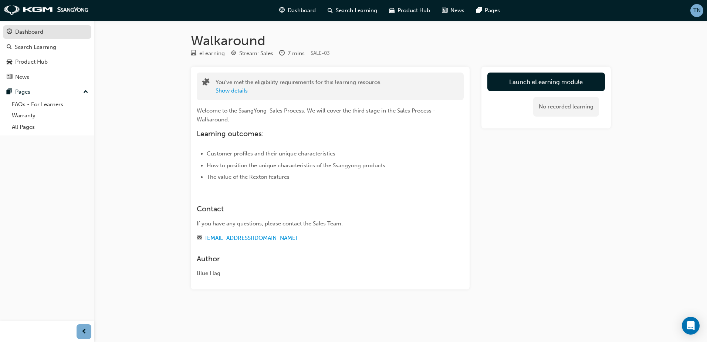
click at [38, 30] on div "Dashboard" at bounding box center [29, 32] width 28 height 9
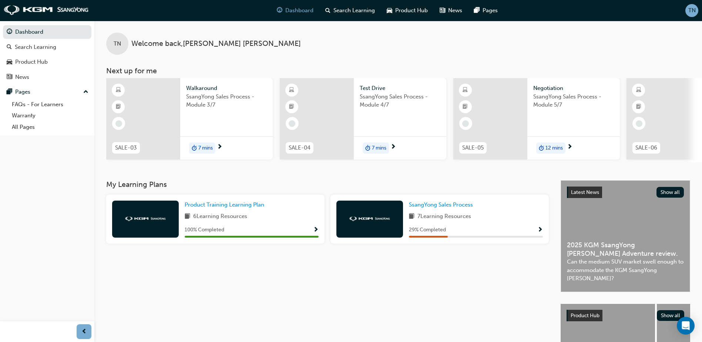
click at [176, 126] on div at bounding box center [143, 118] width 74 height 81
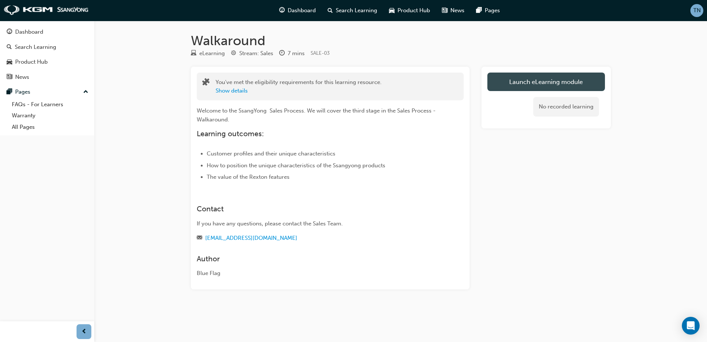
click at [536, 76] on link "Launch eLearning module" at bounding box center [547, 81] width 118 height 18
